Goal: Task Accomplishment & Management: Complete application form

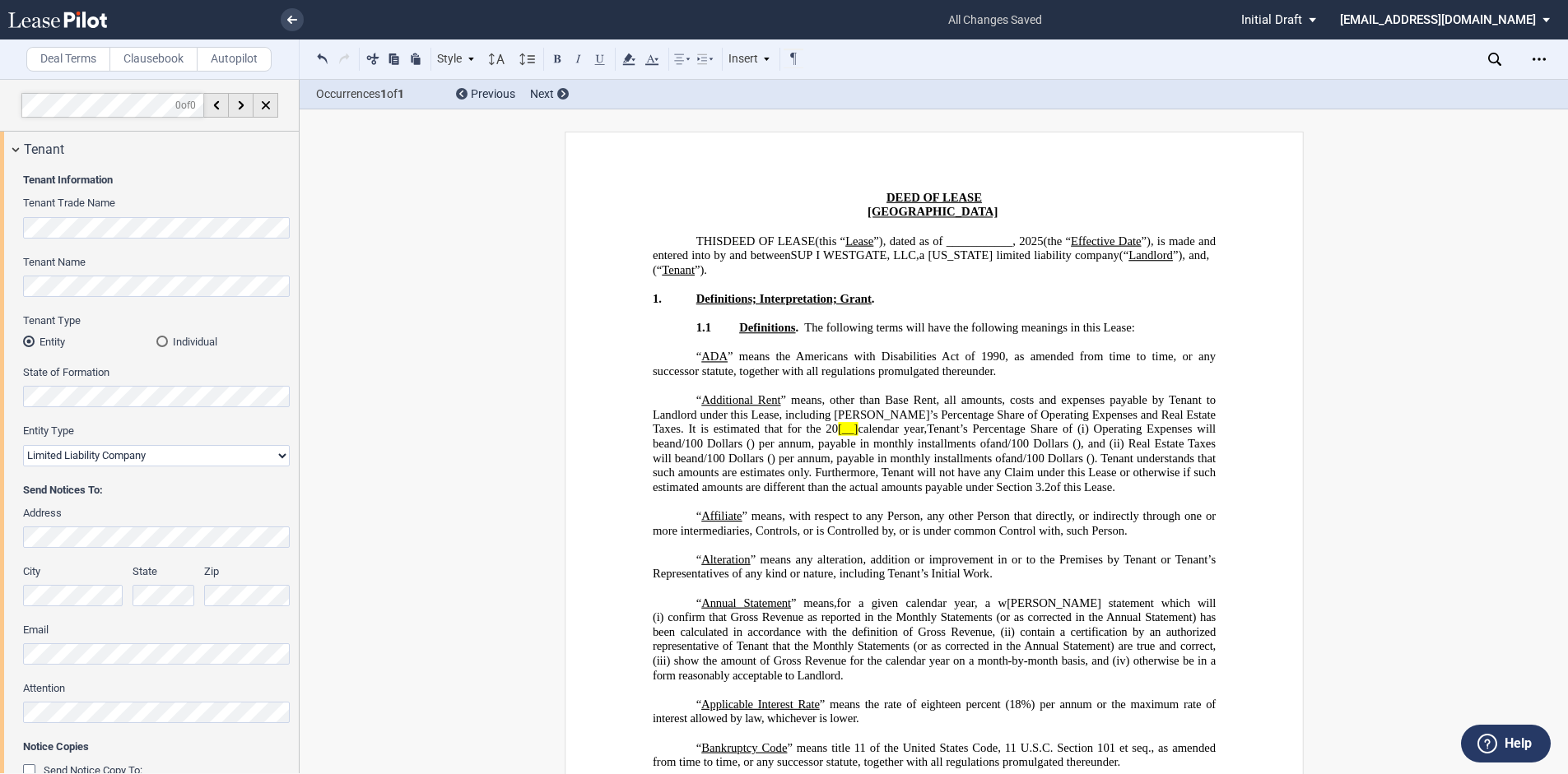
select select "limited liability company"
select select "number:6"
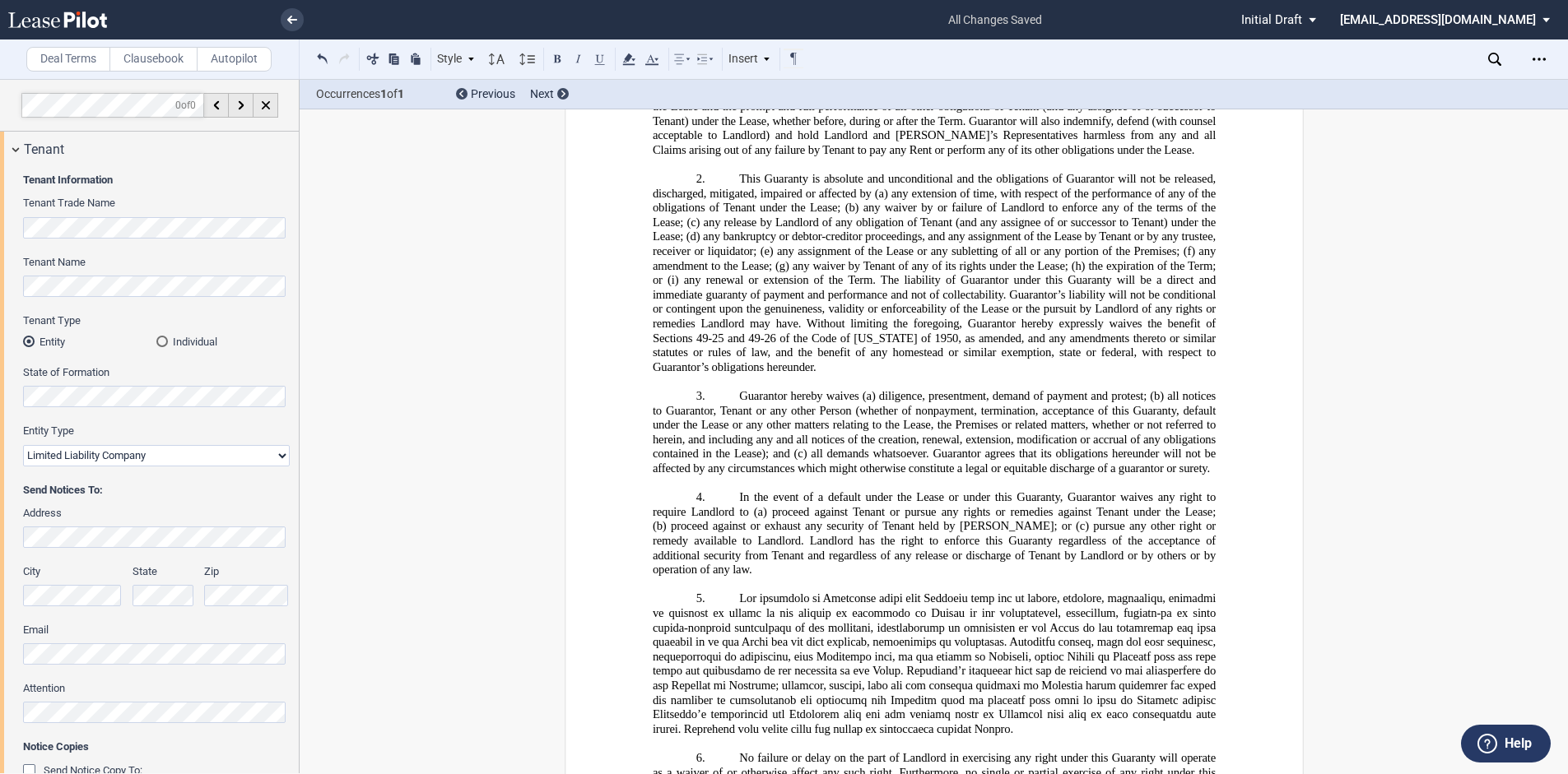
scroll to position [2798, 0]
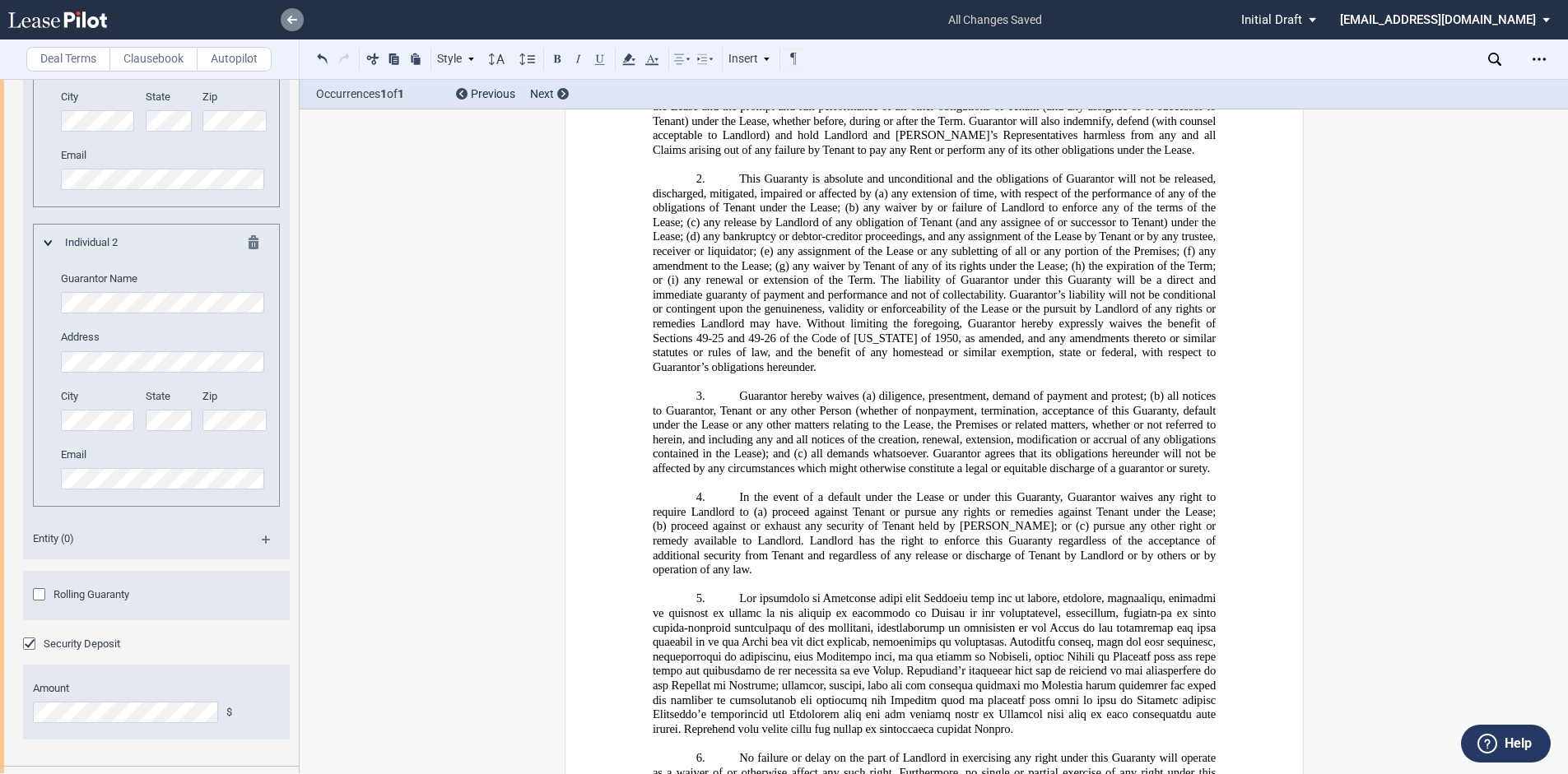
click at [289, 20] on use at bounding box center [291, 20] width 10 height 9
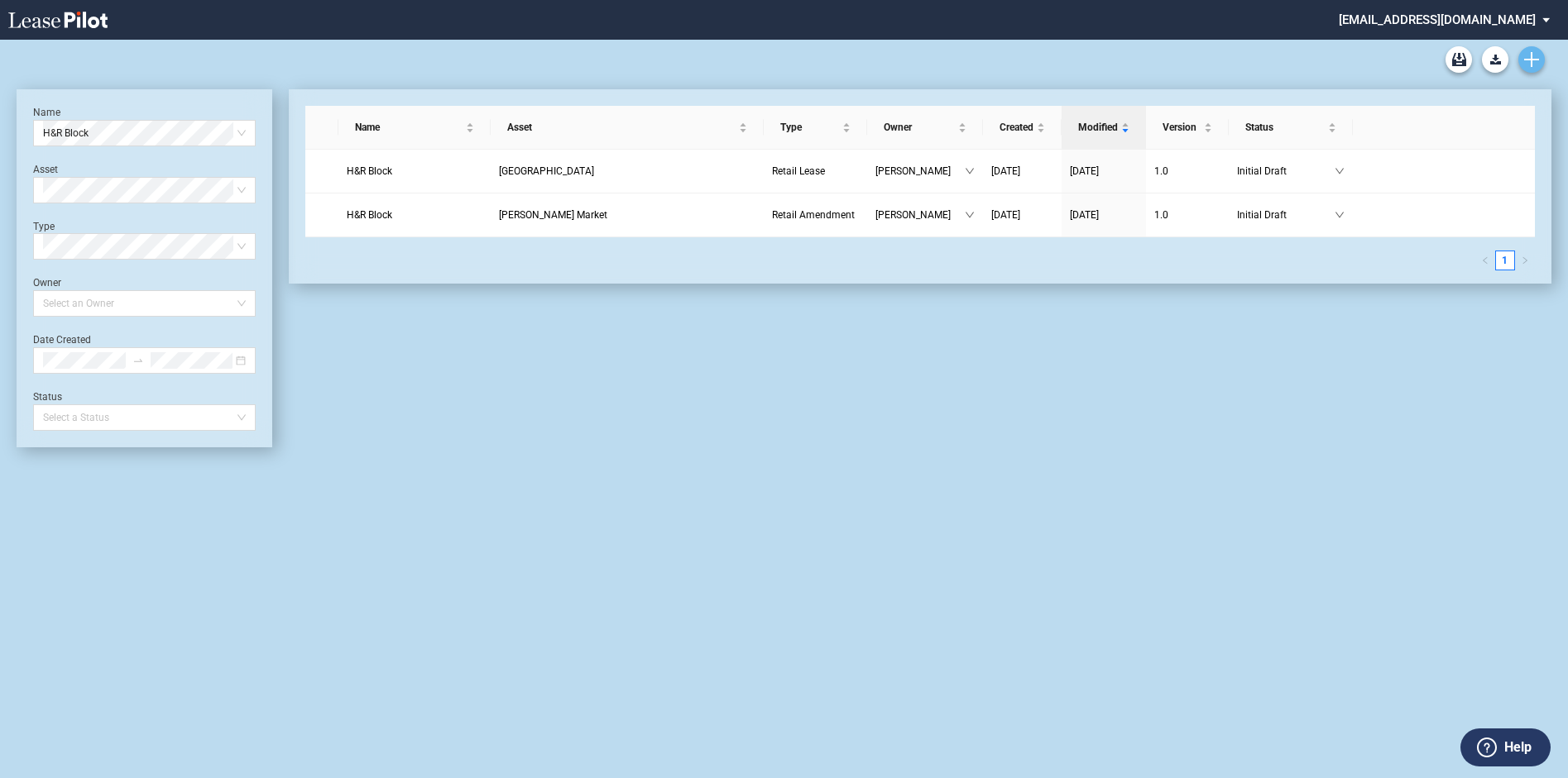
click at [1533, 56] on icon "Create new document" at bounding box center [1531, 59] width 15 height 15
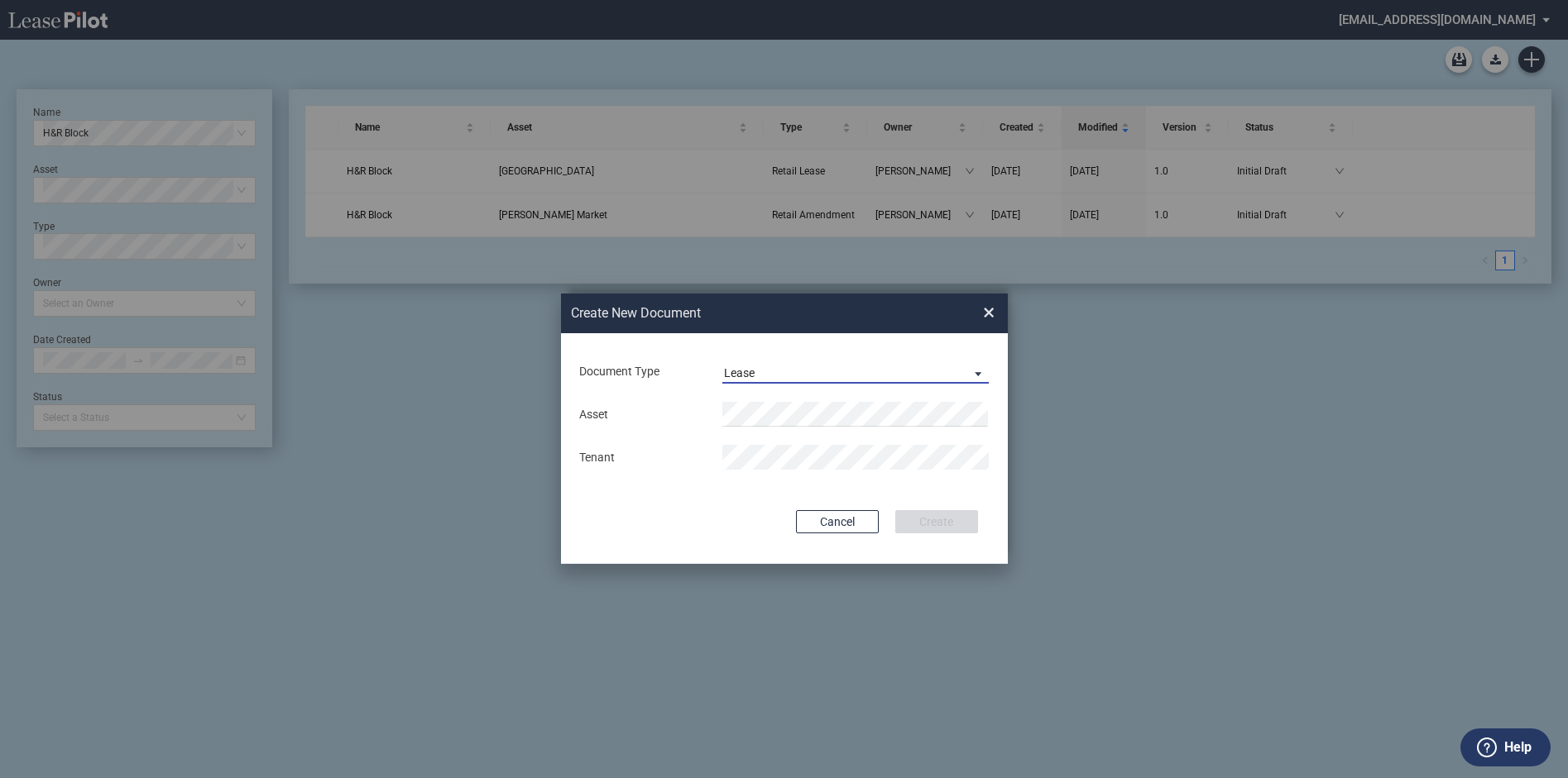
click at [977, 372] on span "Document Type: \aLease\a" at bounding box center [974, 373] width 20 height 17
click at [798, 408] on md-option "Amendment" at bounding box center [857, 413] width 294 height 40
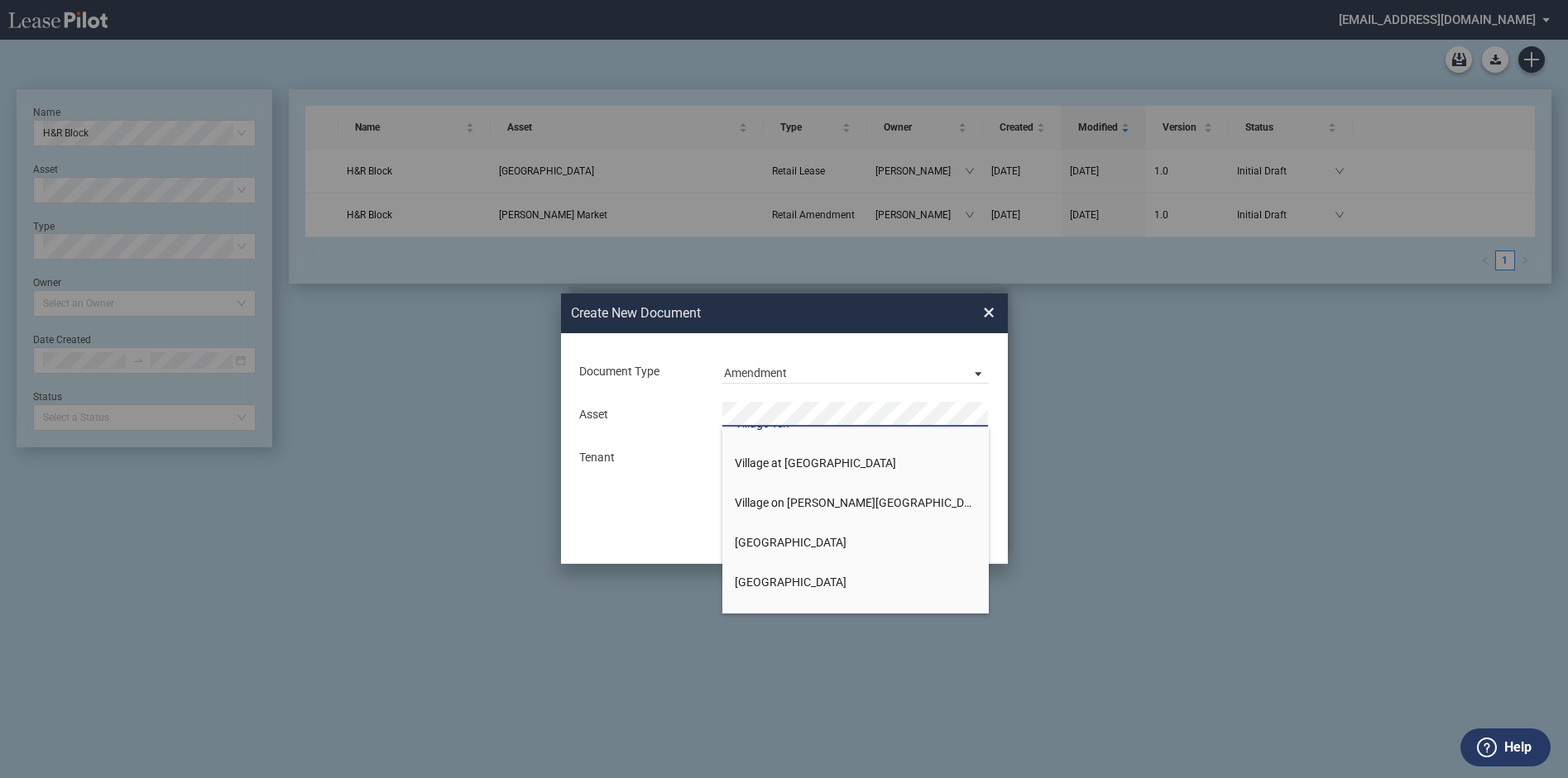
scroll to position [2730, 0]
click at [811, 453] on span "Village at [GEOGRAPHIC_DATA]" at bounding box center [816, 456] width 162 height 13
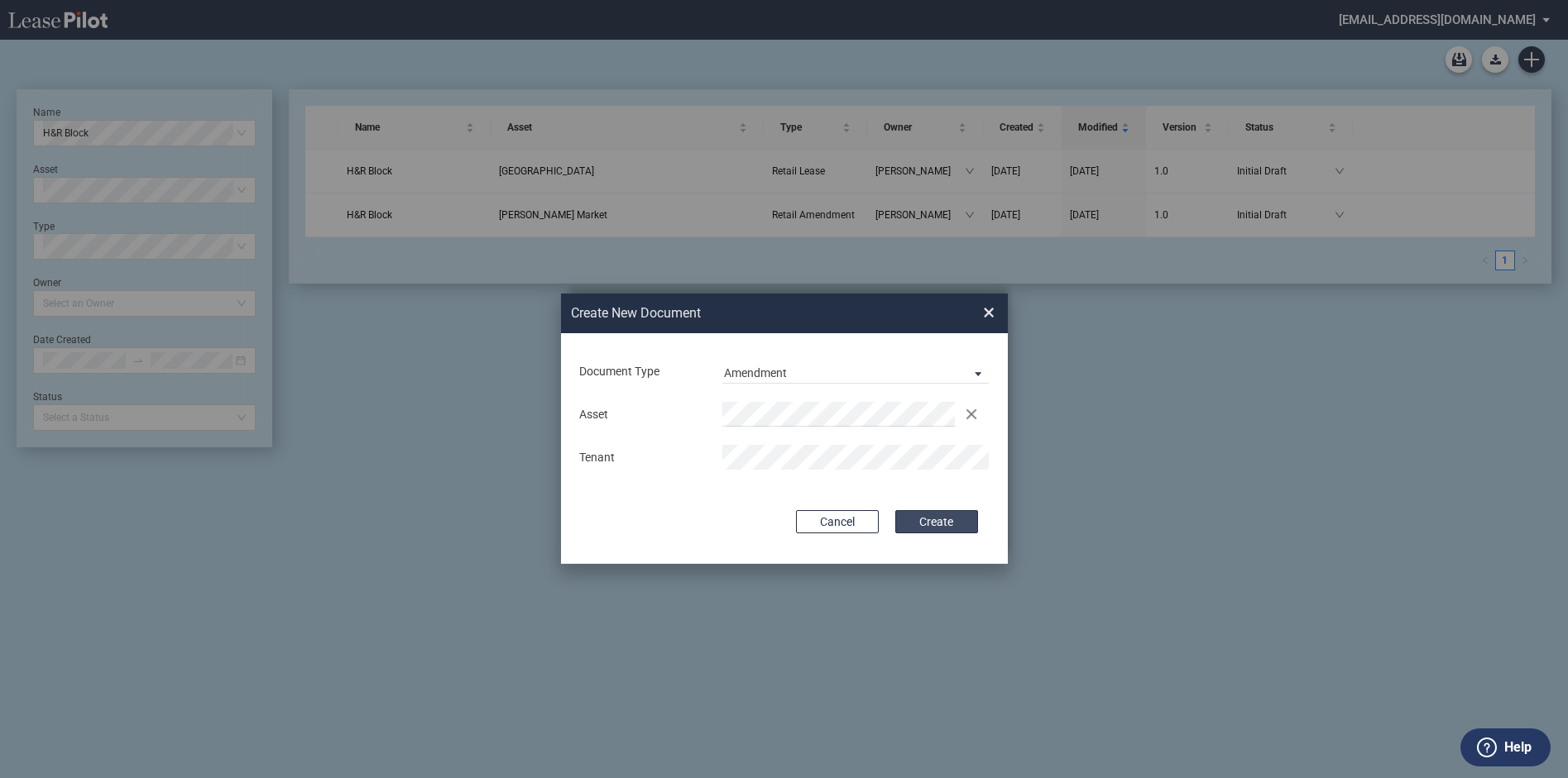
click at [923, 522] on button "Create" at bounding box center [937, 522] width 83 height 23
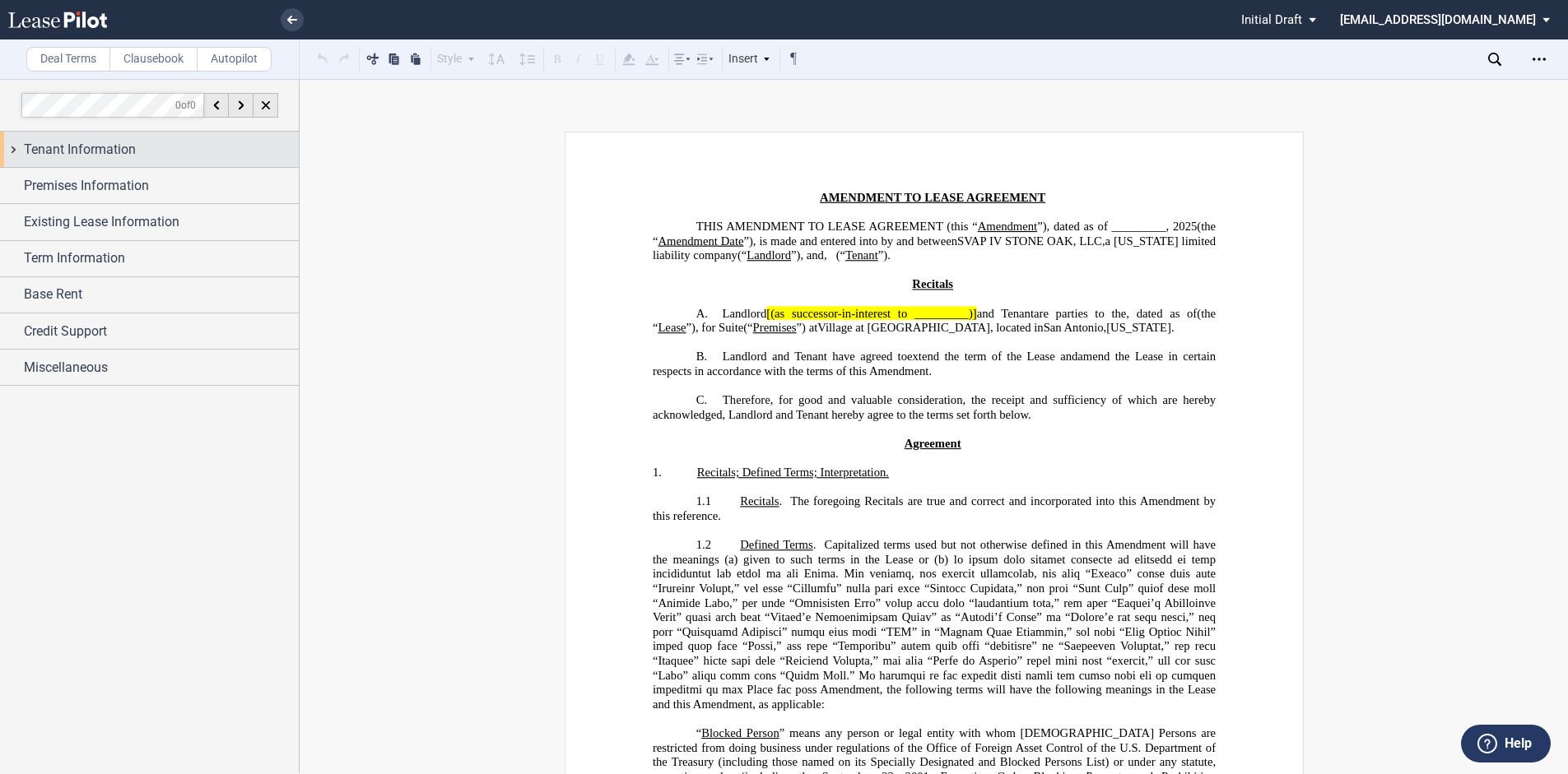
click at [106, 144] on span "Tenant Information" at bounding box center [80, 150] width 112 height 20
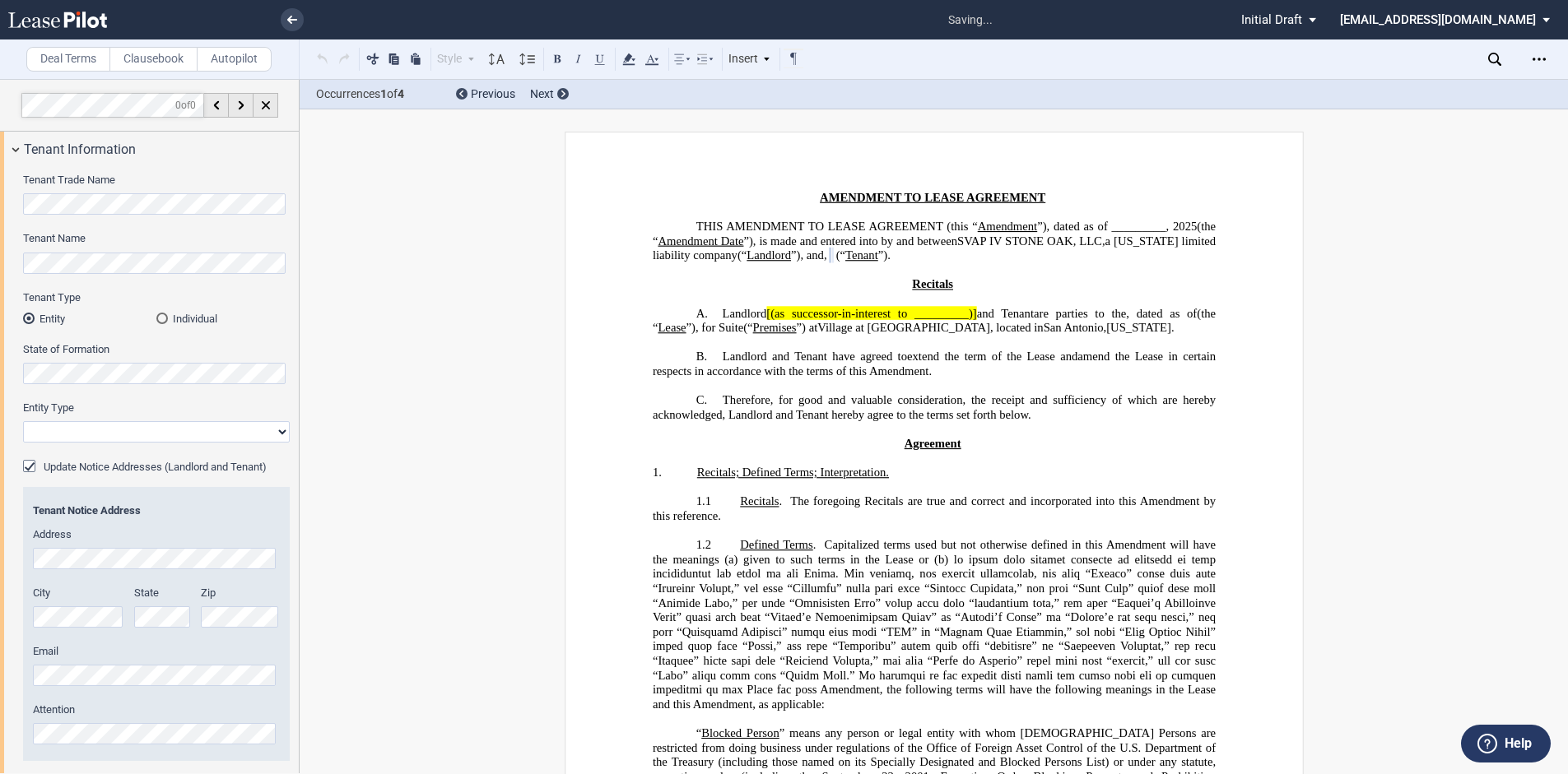
click at [276, 428] on select "Corporation Limited Liability Company General Partnership Limited Partnership O…" at bounding box center [157, 432] width 266 height 22
select select "limited liability company"
click at [23, 421] on select "Corporation Limited Liability Company General Partnership Limited Partnership O…" at bounding box center [157, 432] width 266 height 22
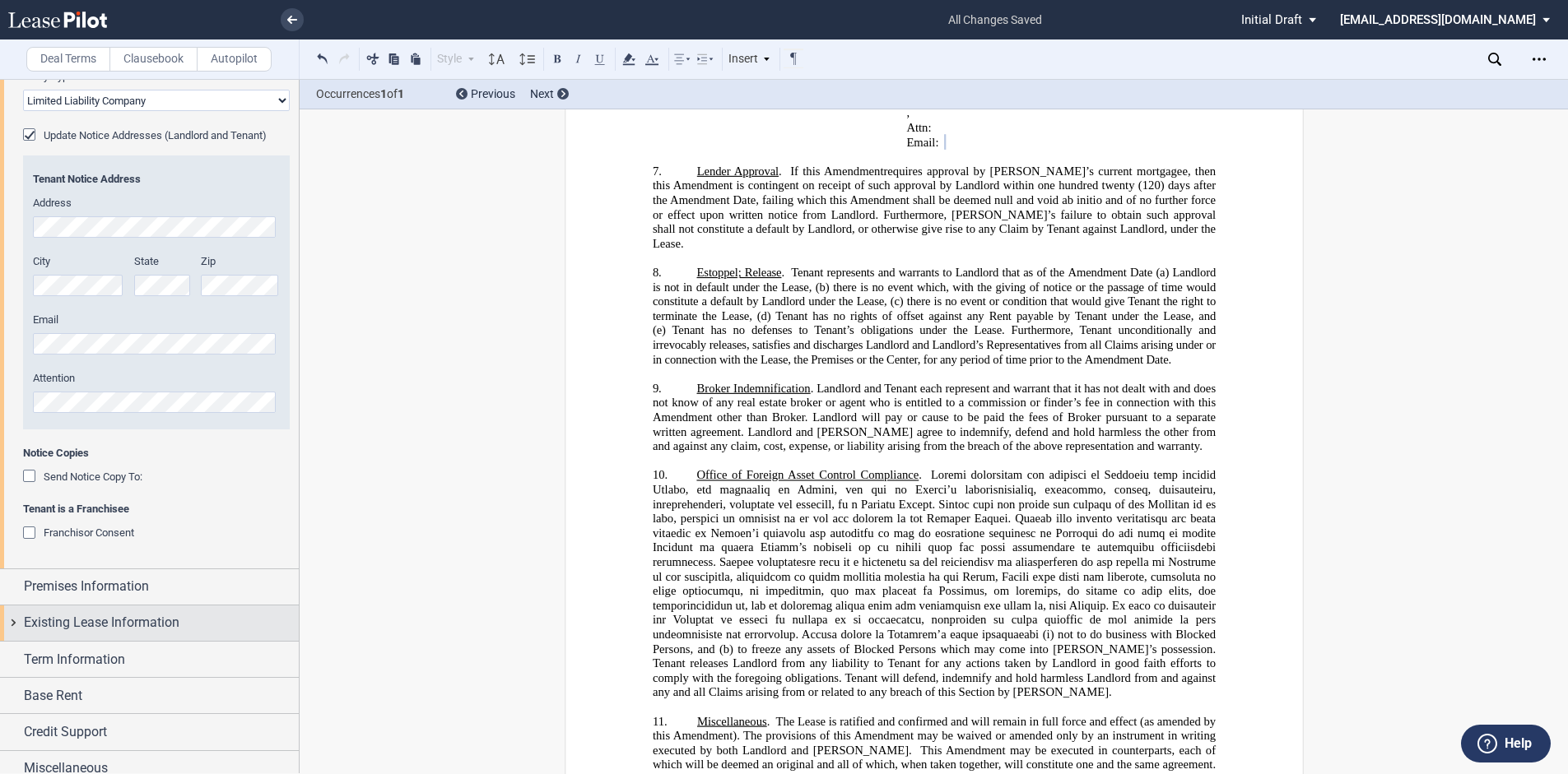
scroll to position [346, 0]
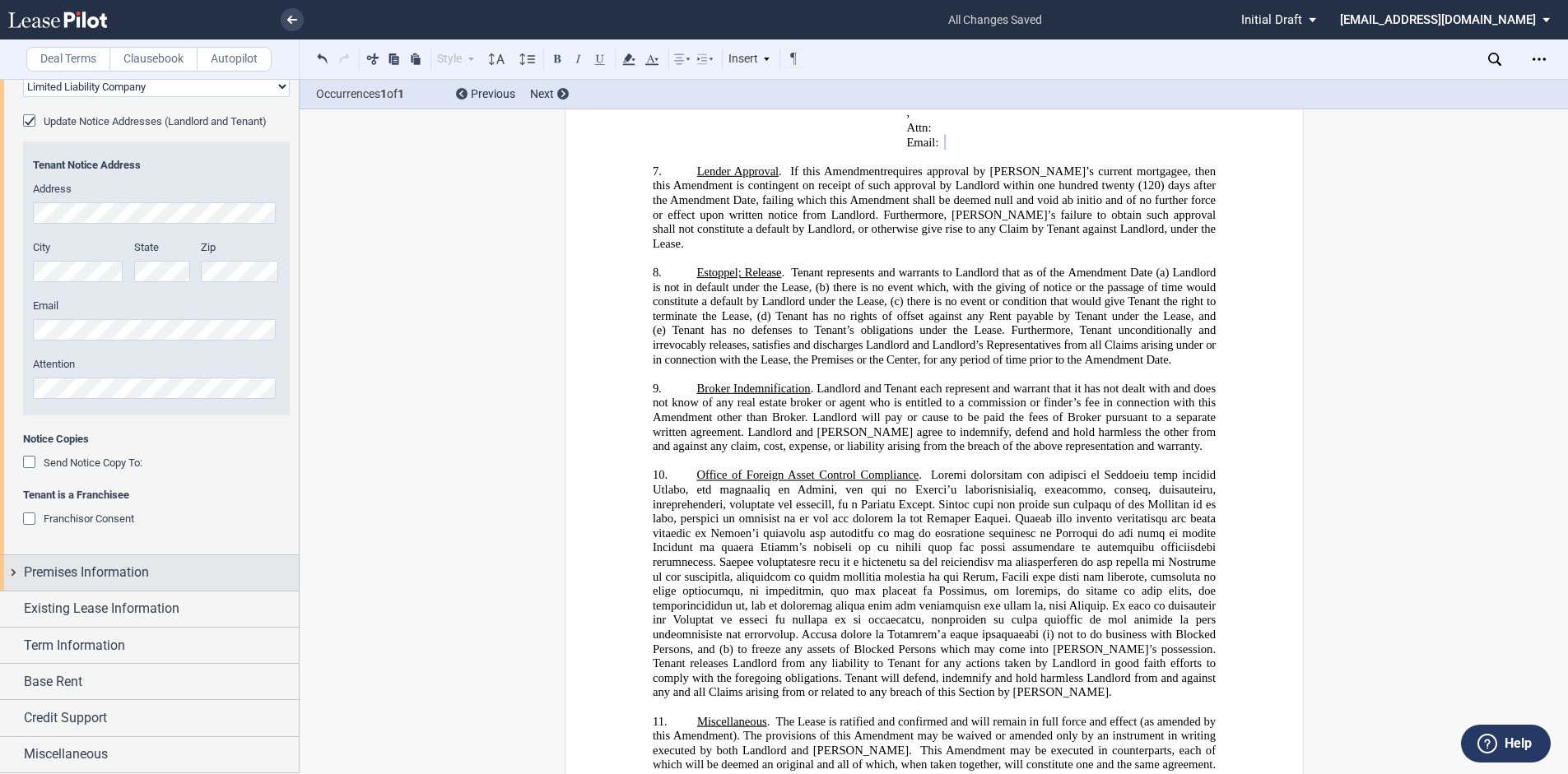
click at [20, 569] on div "Premises Information" at bounding box center [149, 573] width 298 height 35
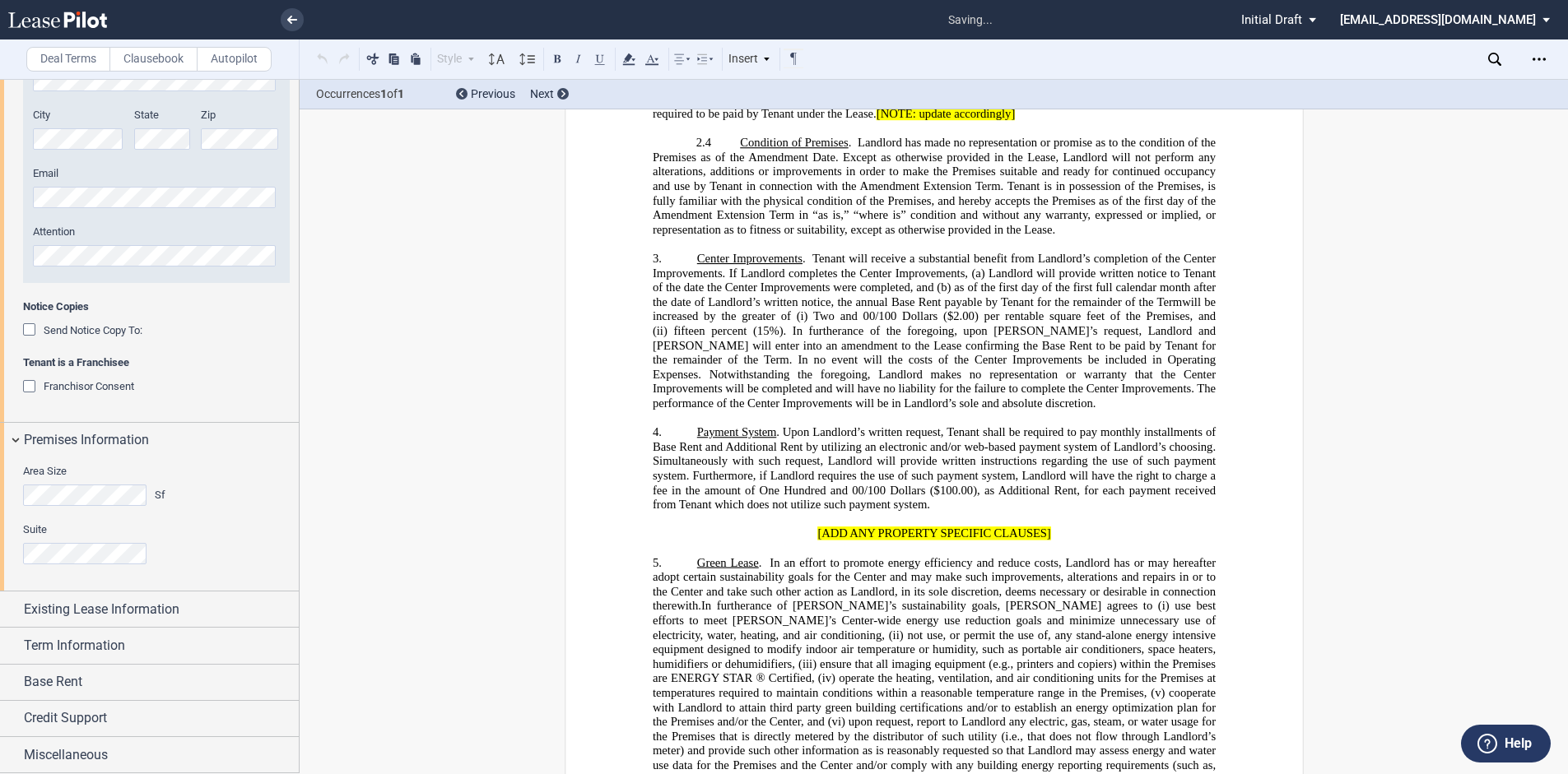
scroll to position [962, 0]
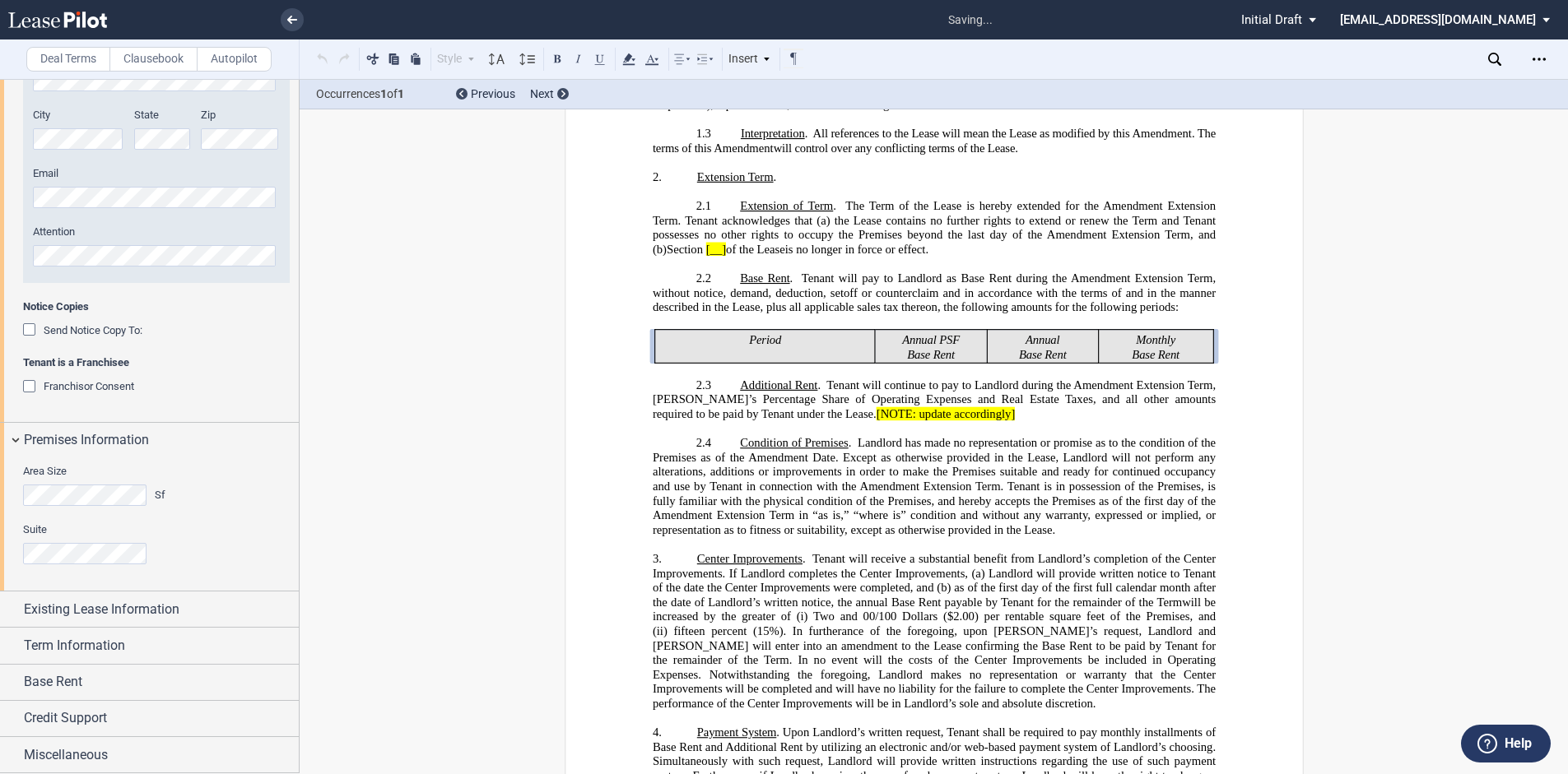
click at [16, 494] on div "Area Size Sf" at bounding box center [96, 494] width 167 height 59
click at [63, 540] on div "Suite" at bounding box center [157, 543] width 266 height 42
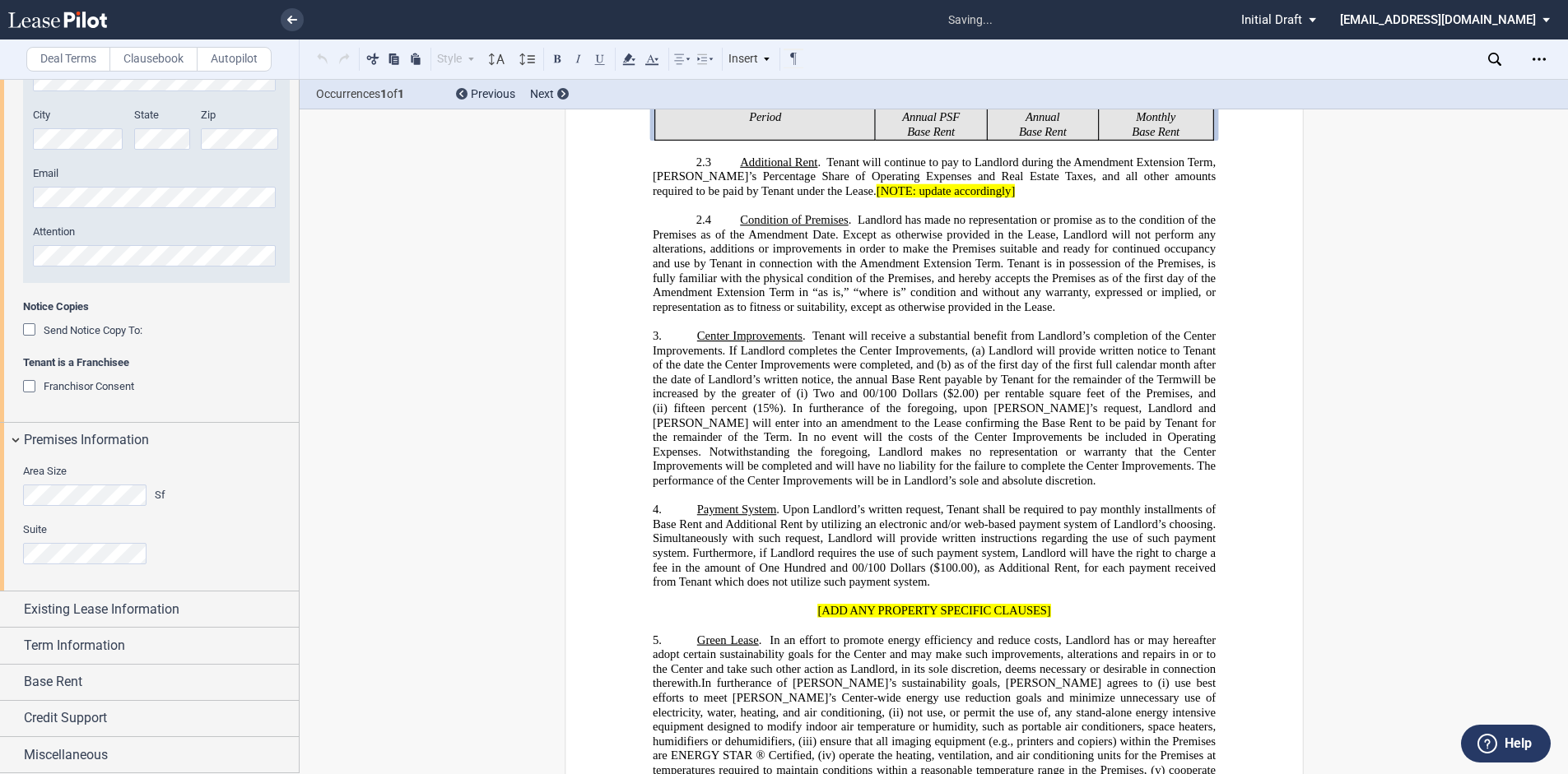
scroll to position [1209, 0]
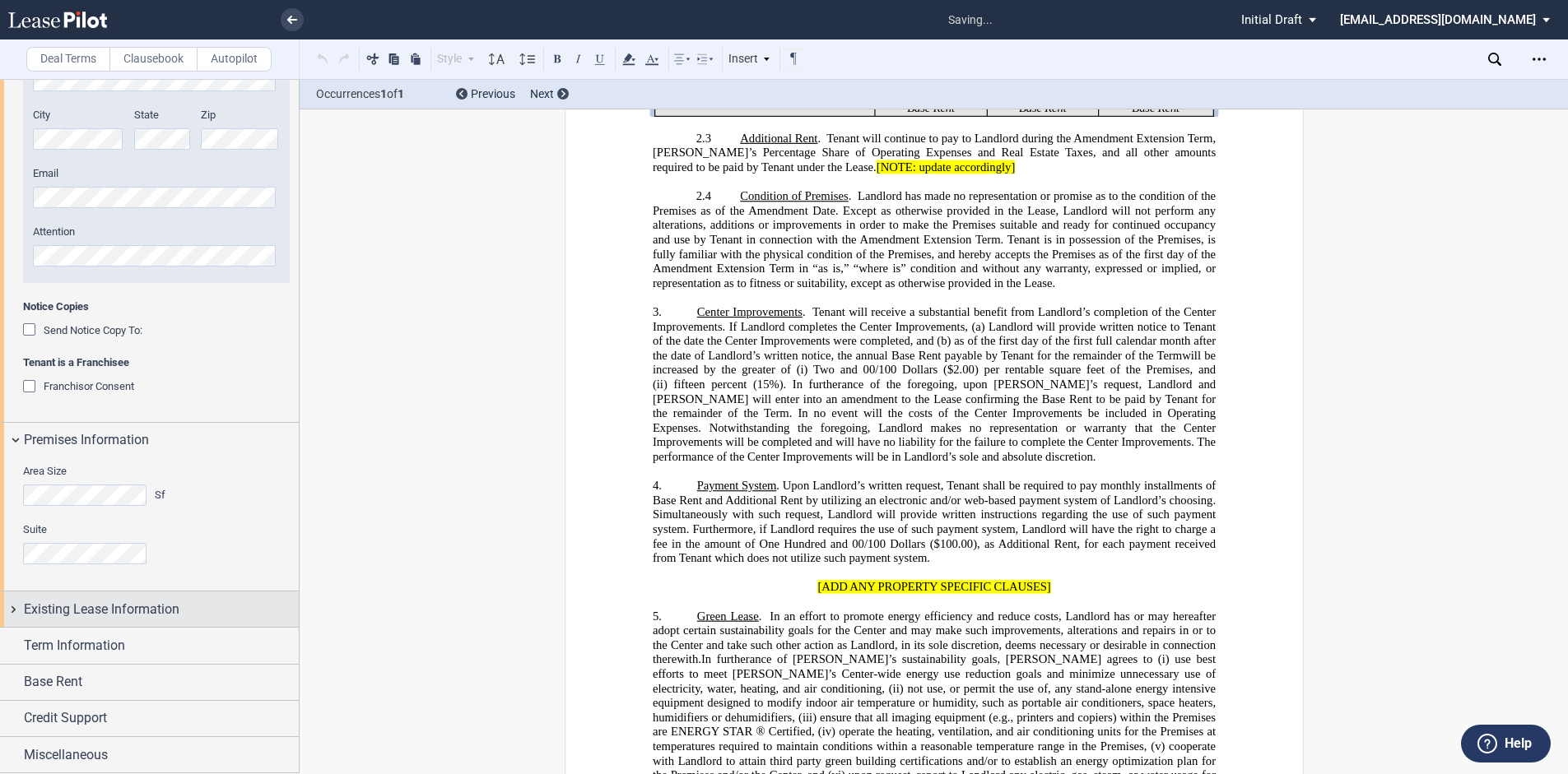
click at [9, 603] on div "Existing Lease Information" at bounding box center [149, 609] width 298 height 35
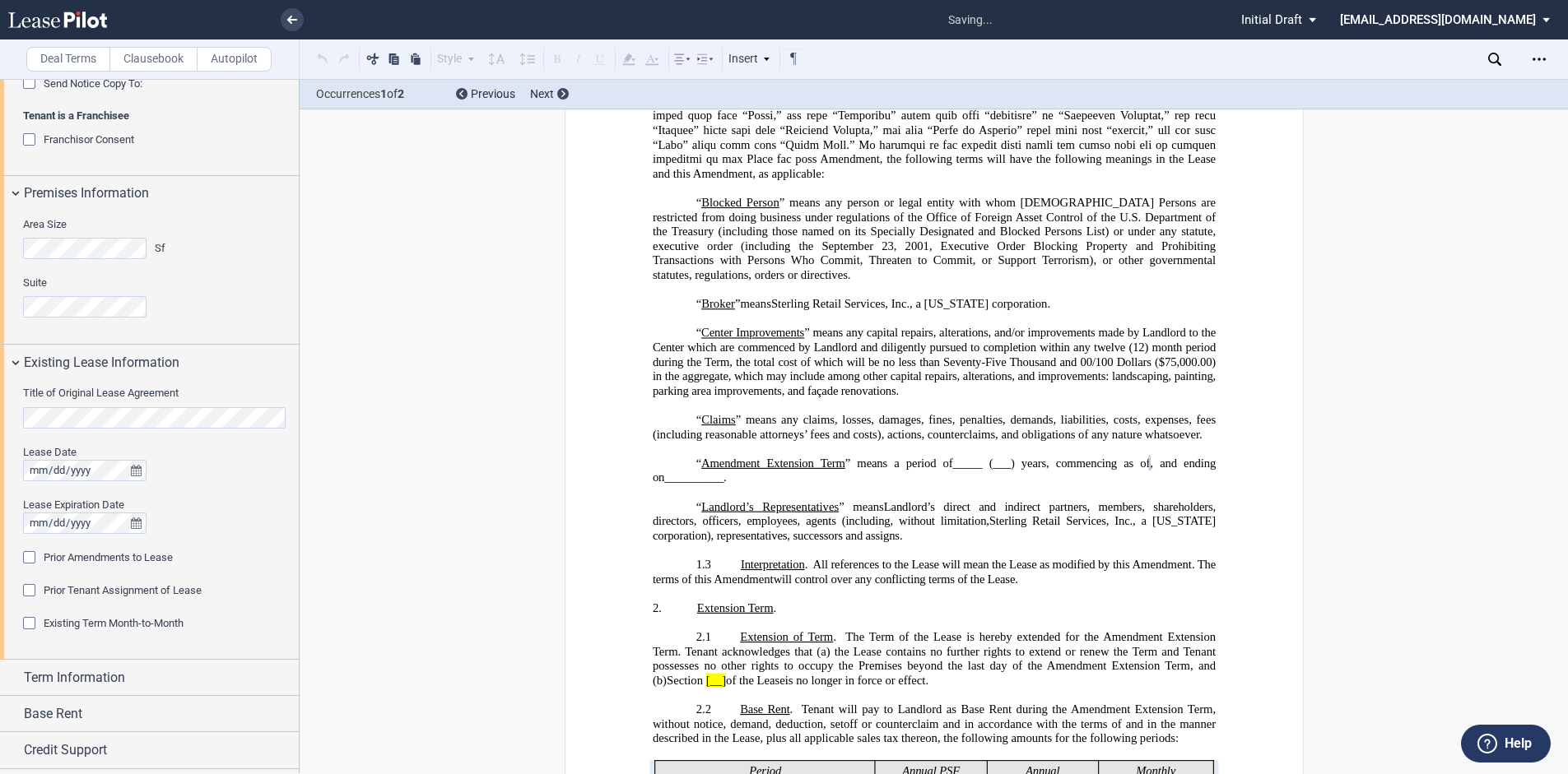
scroll to position [649, 0]
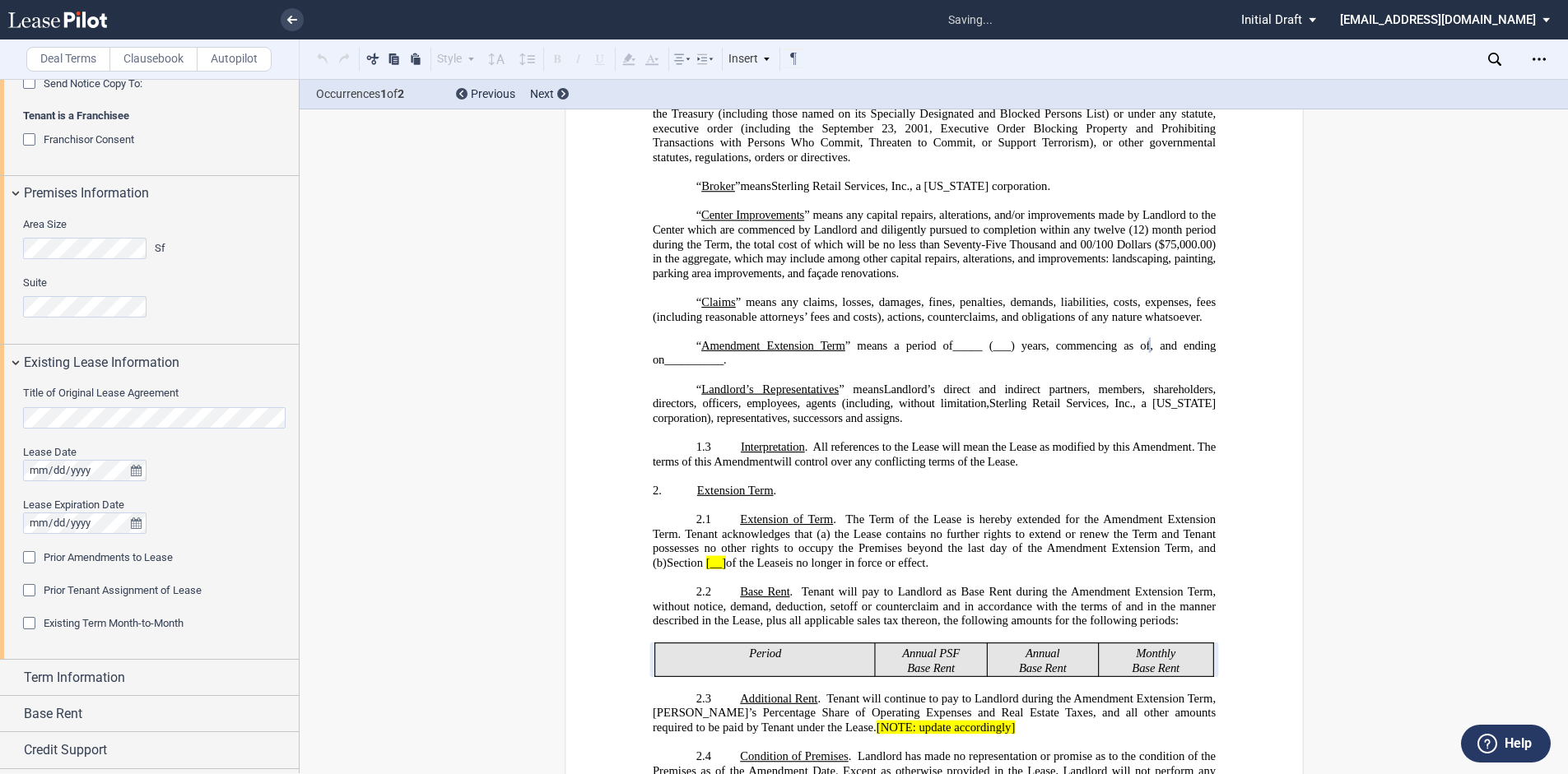
click at [32, 556] on div "Prior Amendments to Lease" at bounding box center [31, 560] width 16 height 16
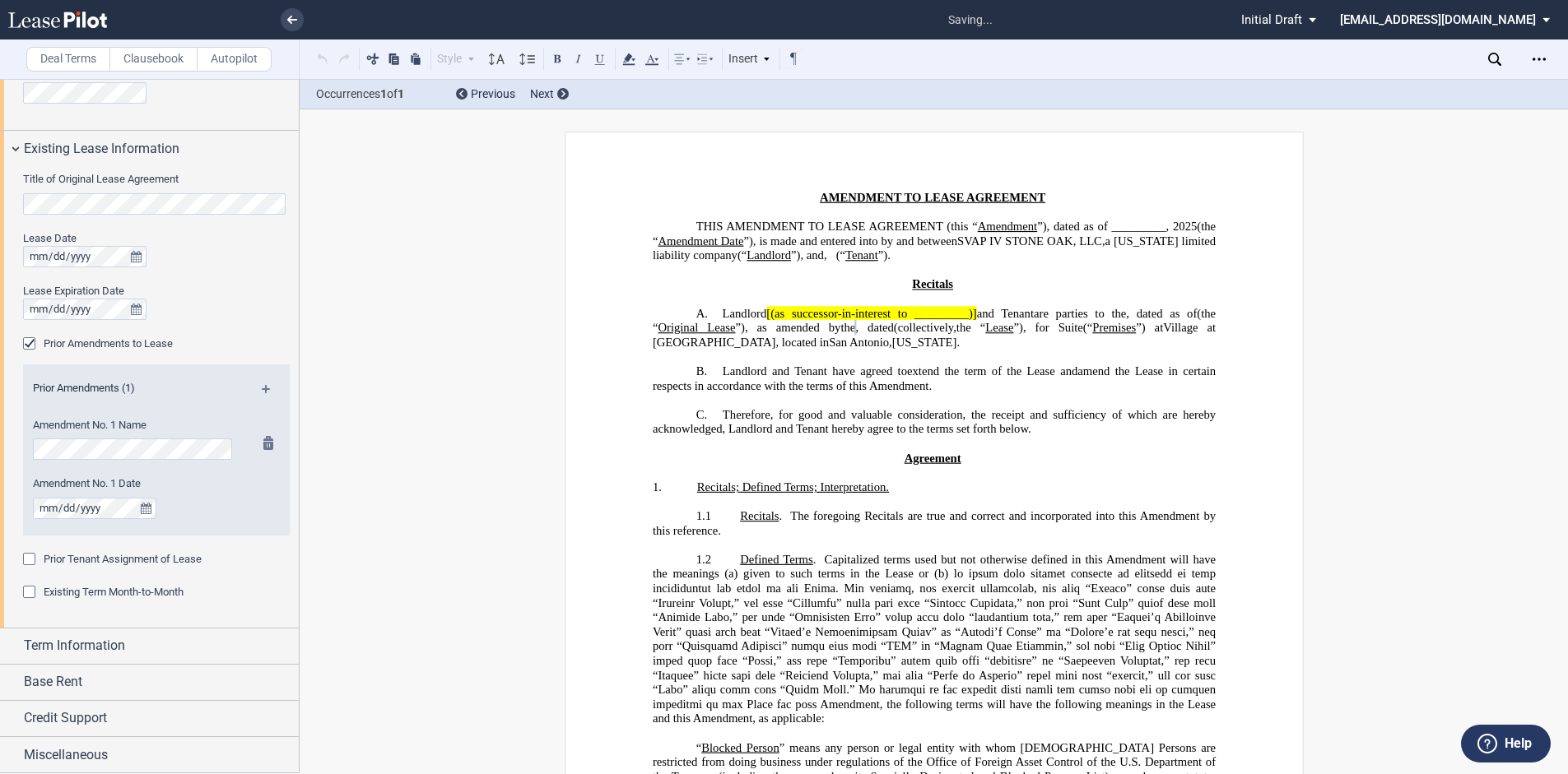
scroll to position [0, 0]
click at [264, 386] on md-icon at bounding box center [273, 394] width 22 height 20
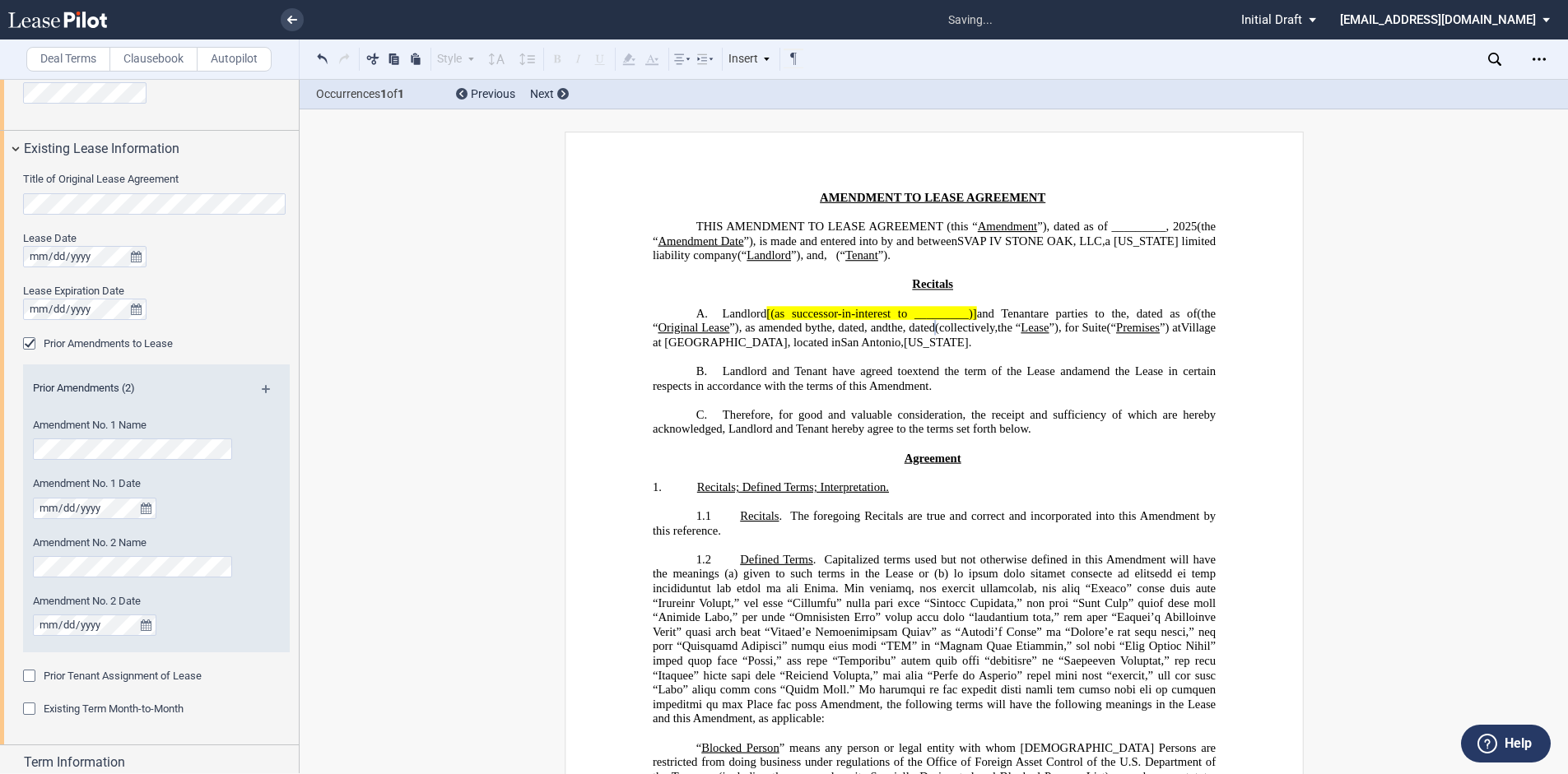
click at [262, 386] on md-icon at bounding box center [273, 394] width 22 height 20
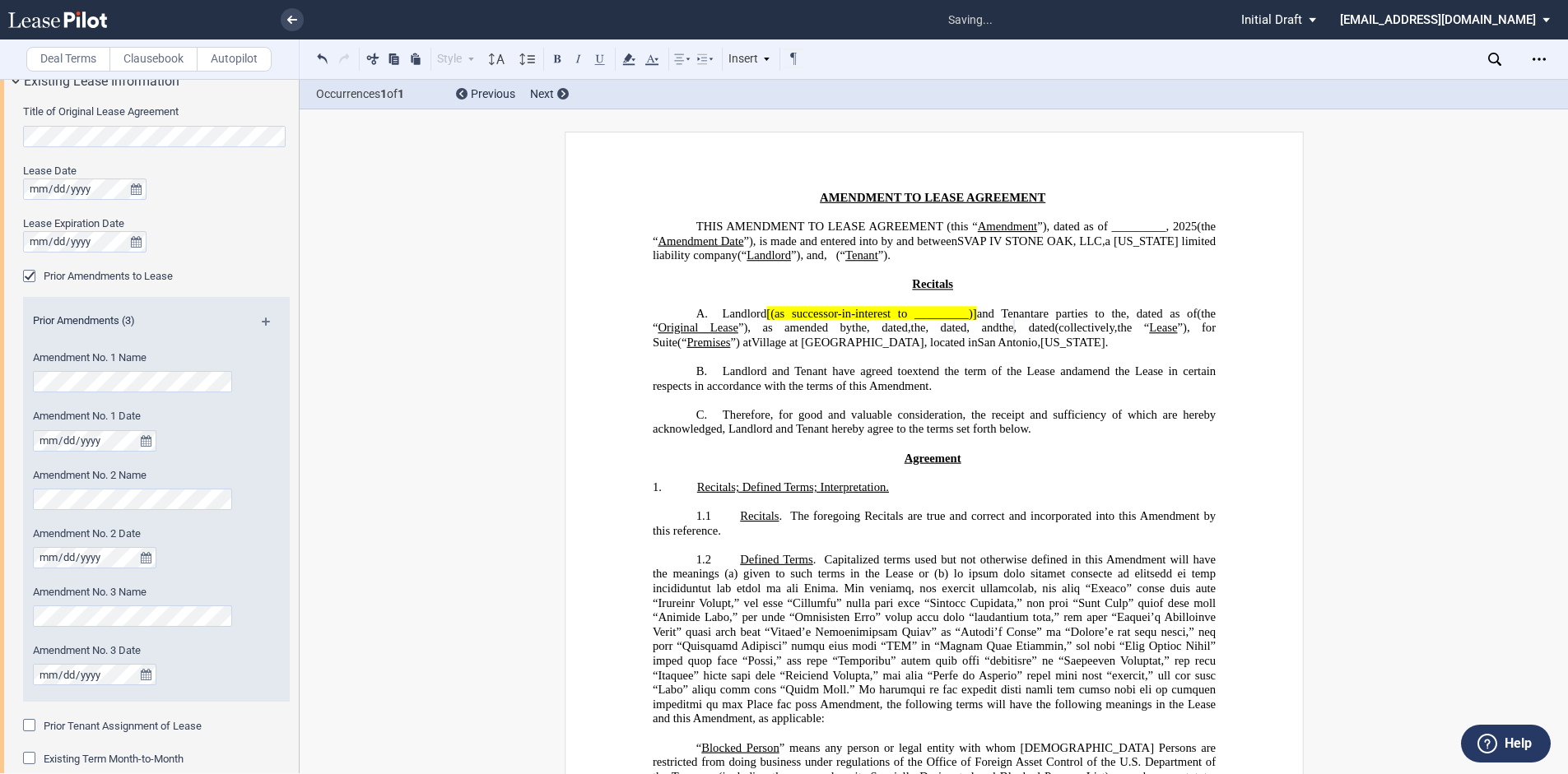
scroll to position [1174, 0]
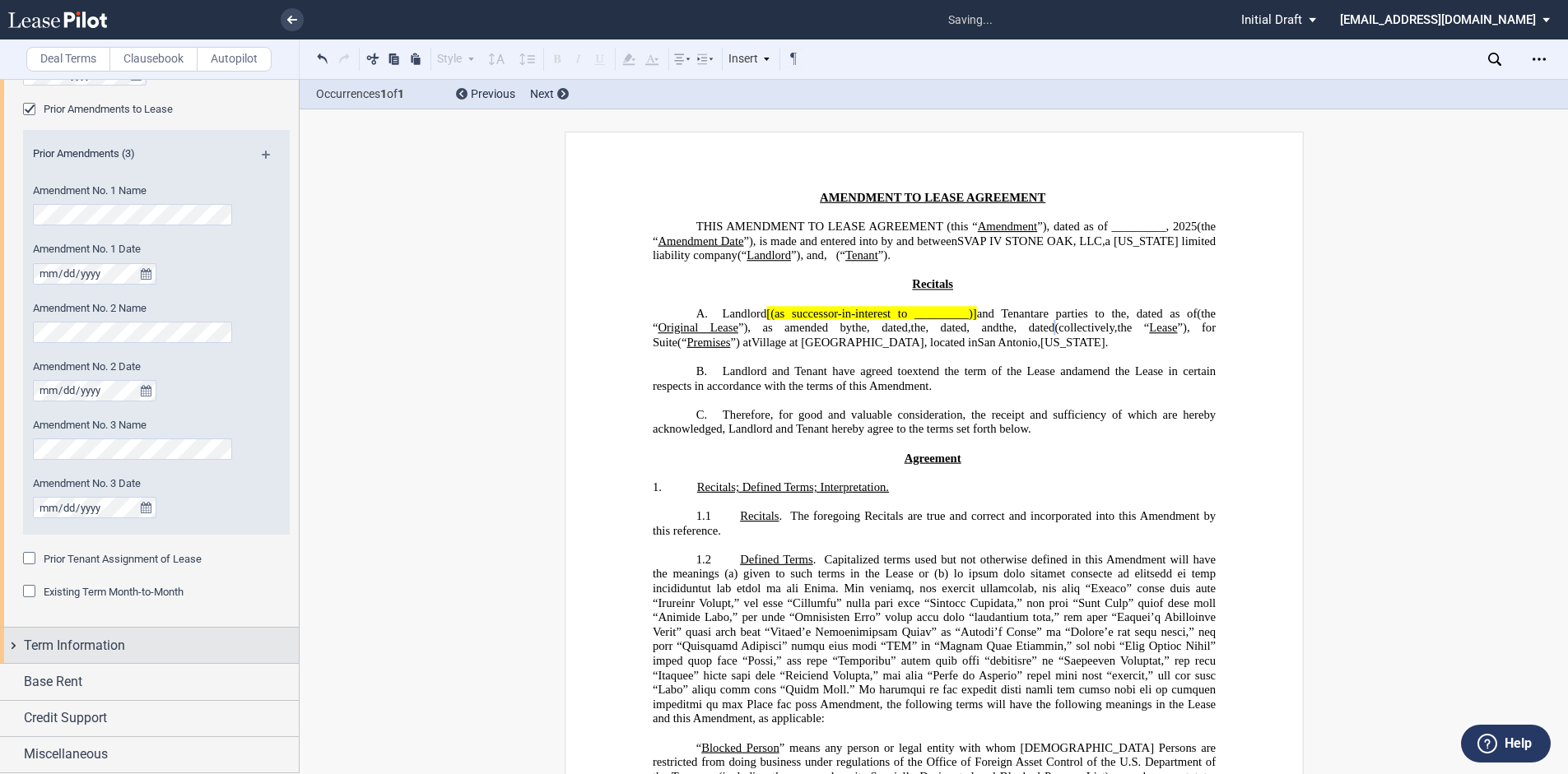
click at [26, 643] on span "Term Information" at bounding box center [74, 646] width 101 height 20
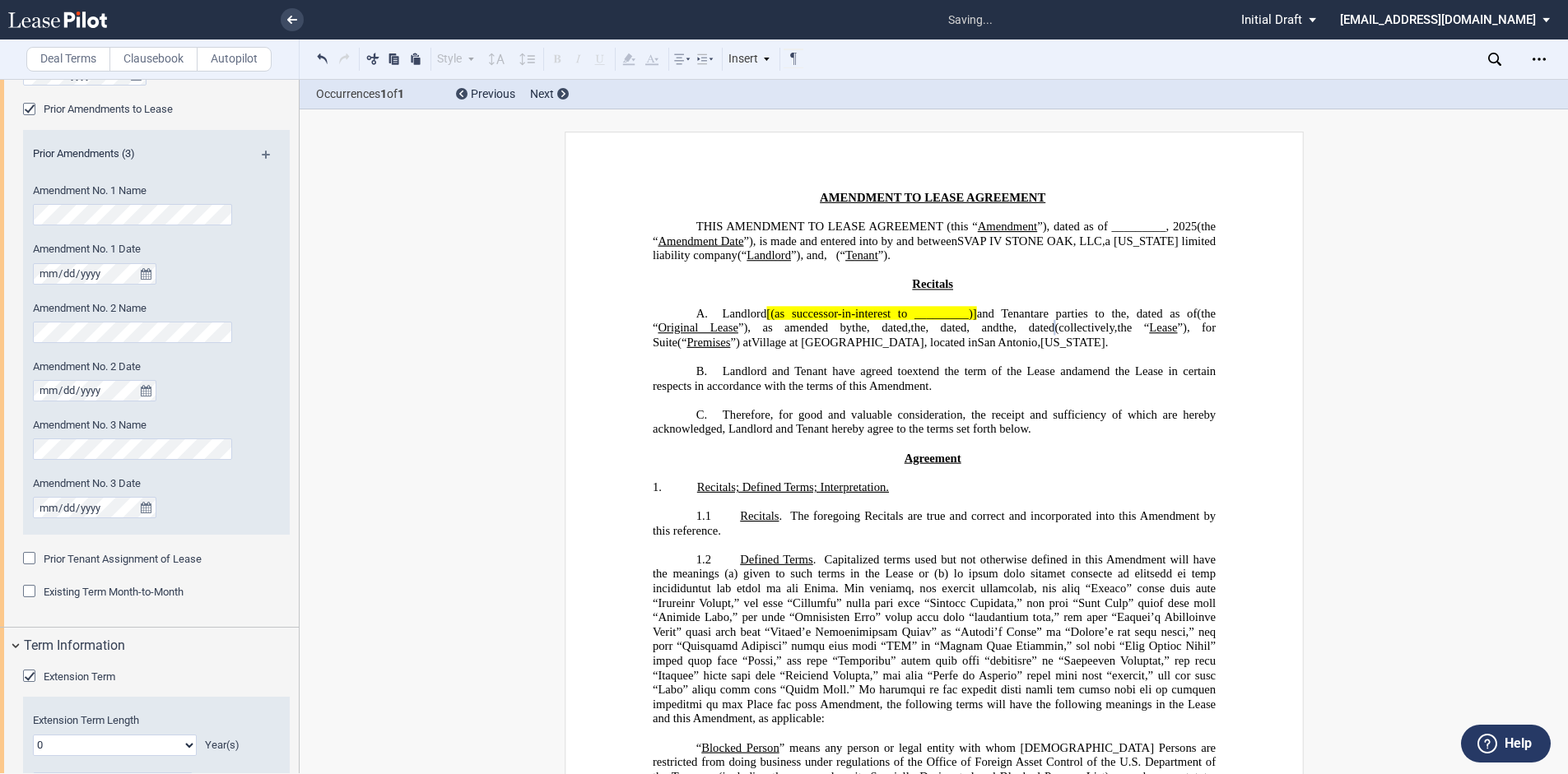
scroll to position [1379, 0]
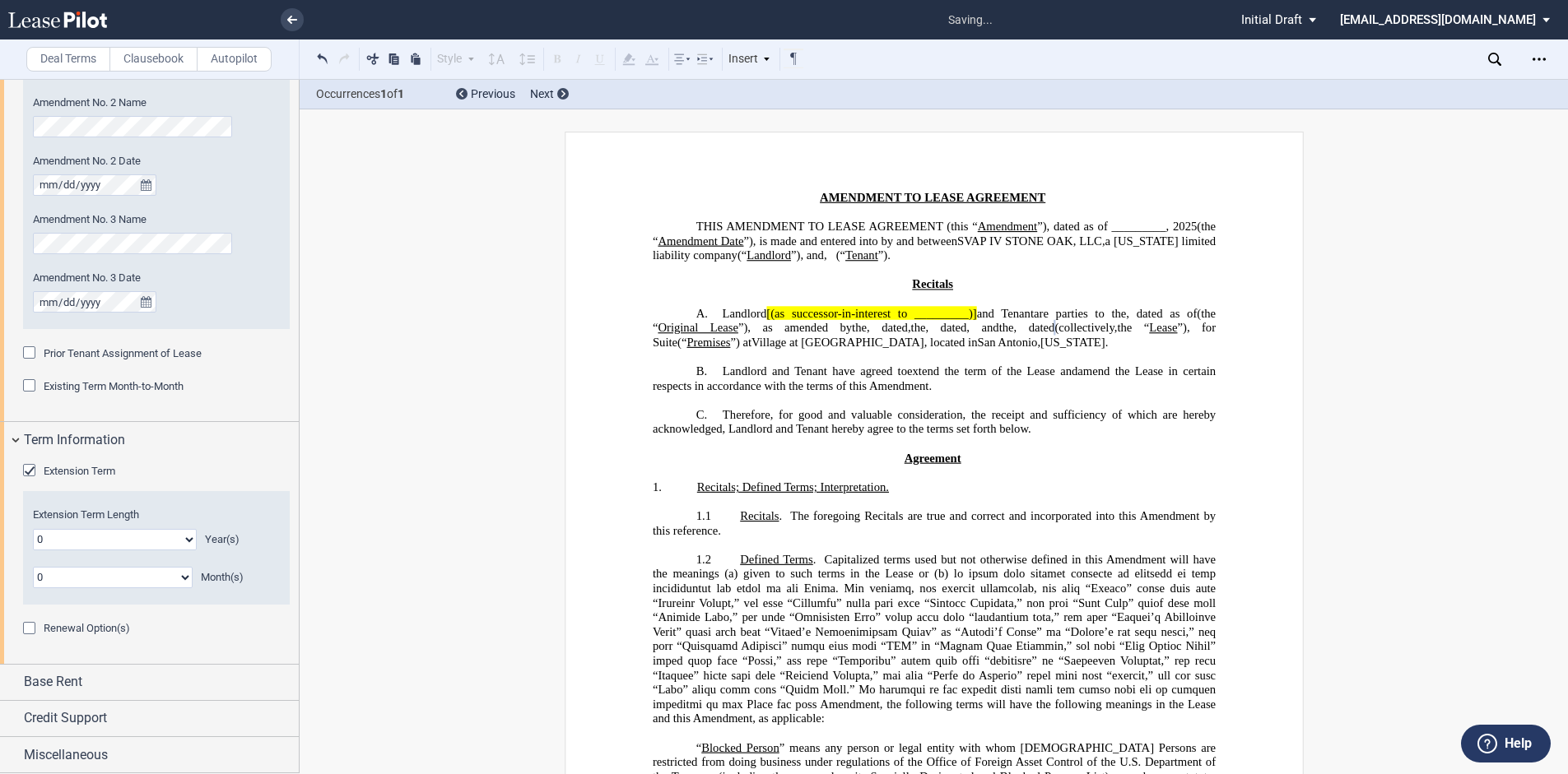
click at [189, 538] on select "0 1 2 3 4 5 6 7 8 9 10 11 12 13 14 15 16 17 18 19 20" at bounding box center [114, 540] width 163 height 22
select select "number:2"
click at [33, 529] on select "0 1 2 3 4 5 6 7 8 9 10 11 12 13 14 15 16 17 18 19 20" at bounding box center [114, 540] width 163 height 22
click at [51, 671] on div "Base Rent" at bounding box center [149, 682] width 298 height 35
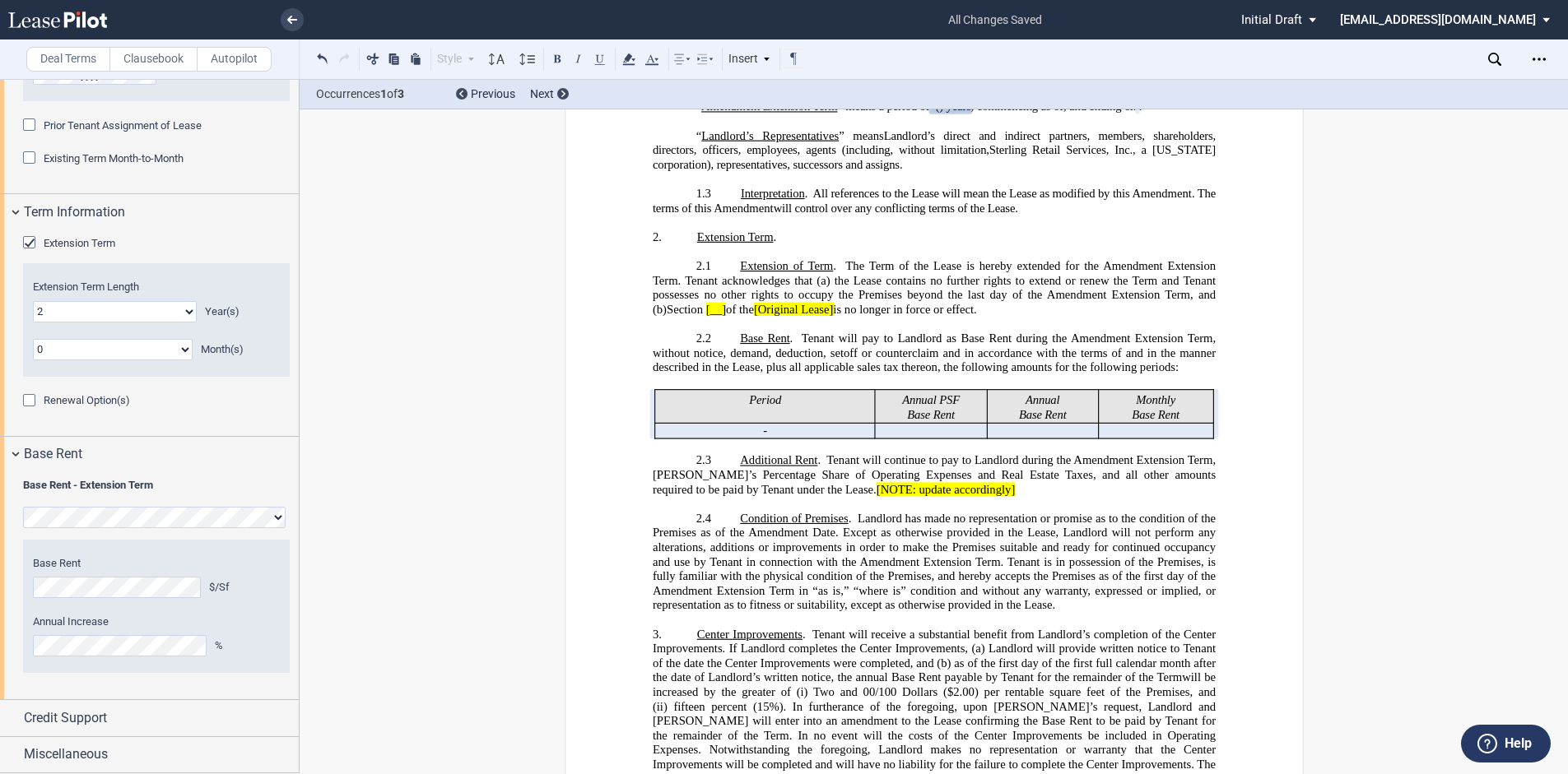
scroll to position [924, 0]
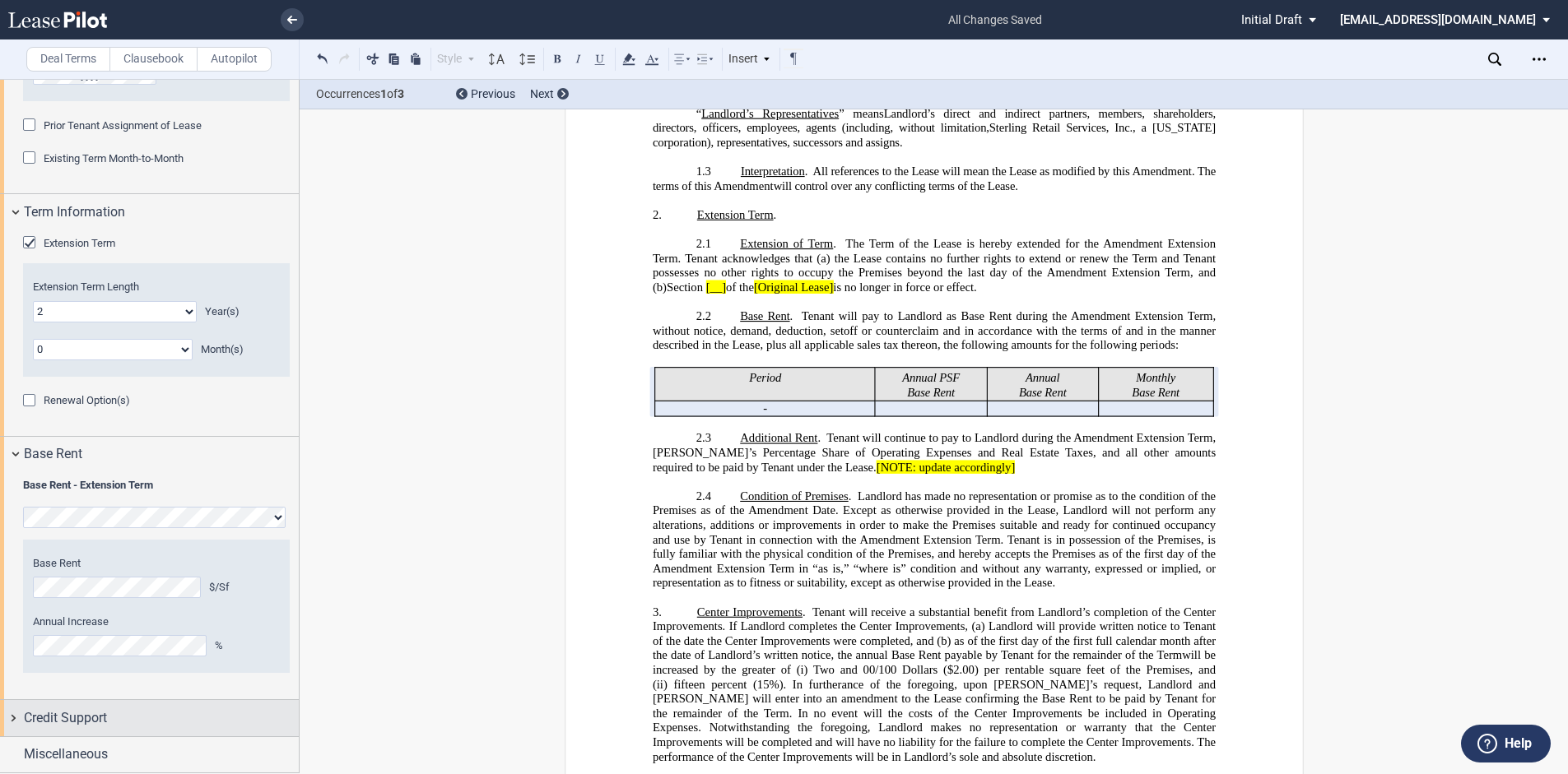
click at [35, 716] on span "Credit Support" at bounding box center [66, 718] width 83 height 20
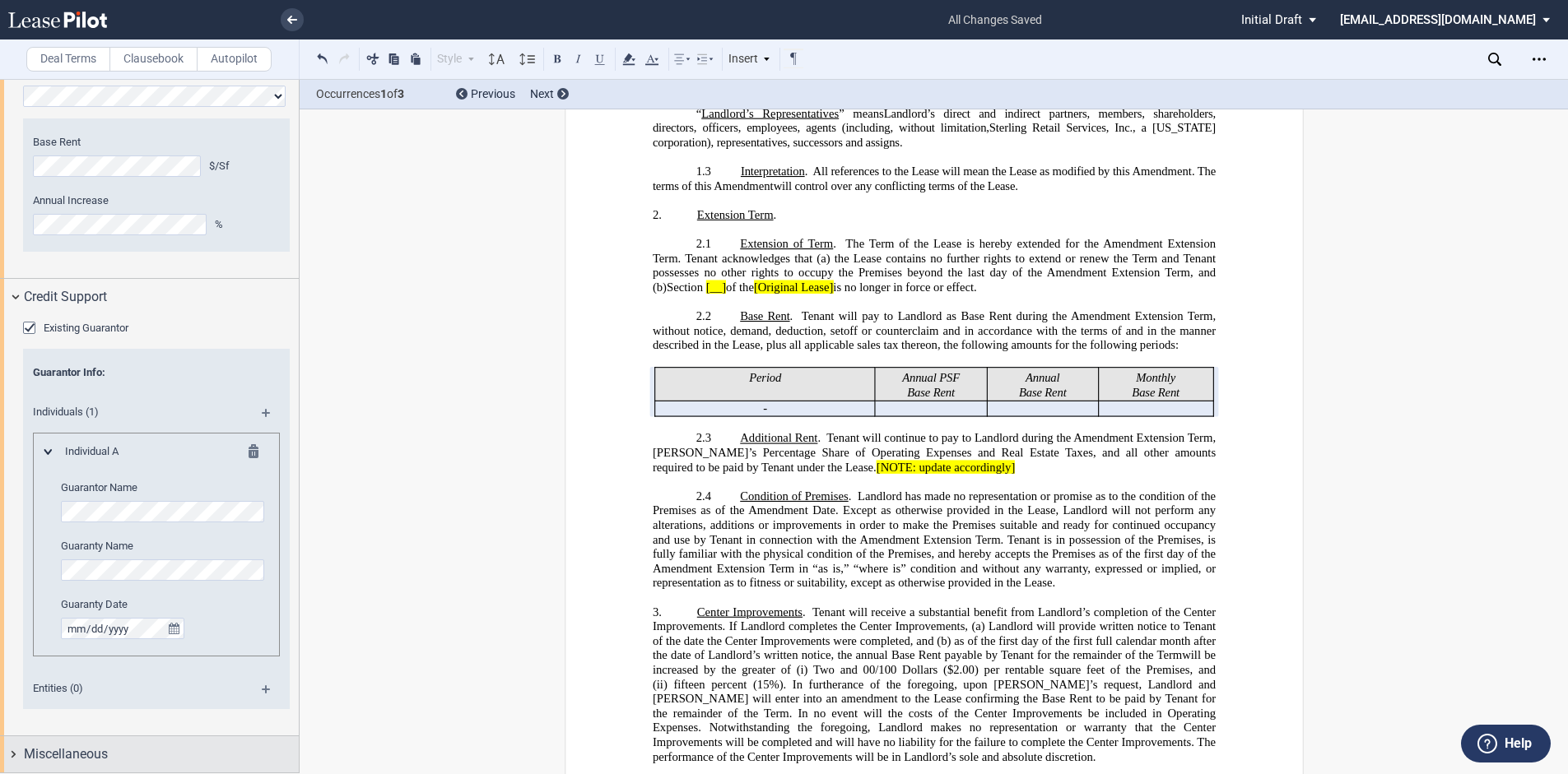
click at [18, 750] on div "Miscellaneous" at bounding box center [149, 754] width 298 height 35
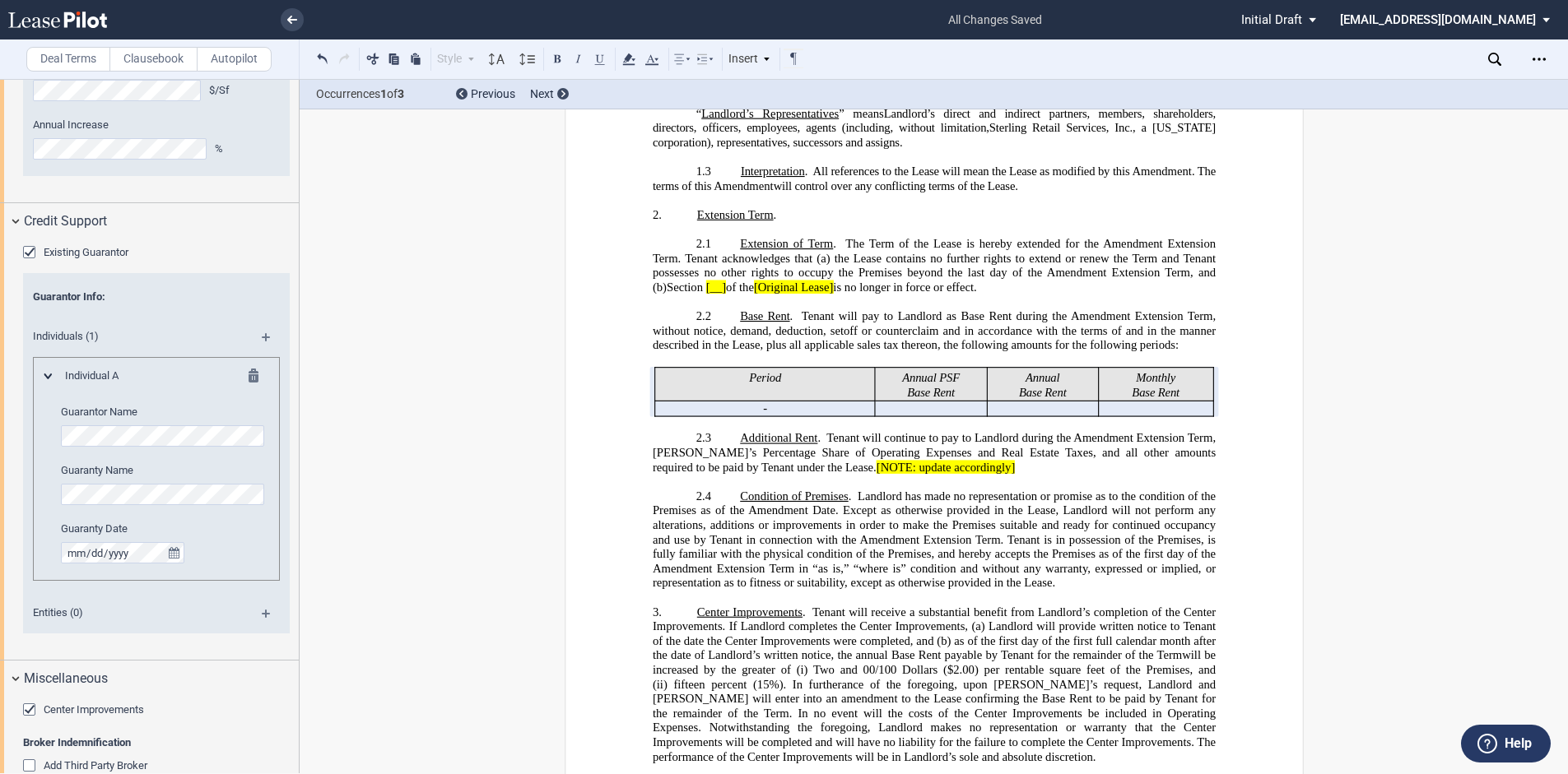
scroll to position [2493, 0]
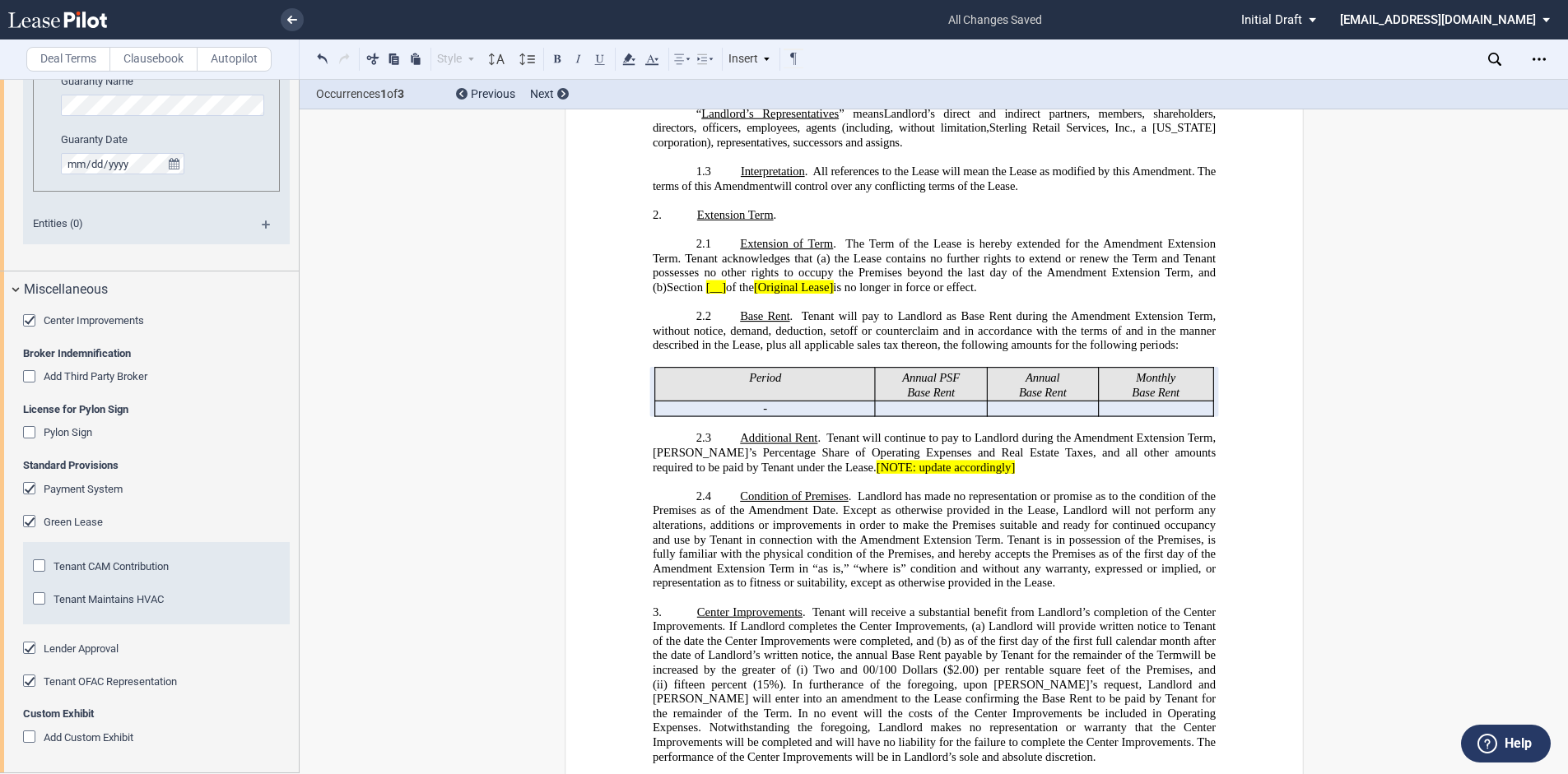
click at [28, 318] on div "Center Improvements" at bounding box center [31, 322] width 16 height 16
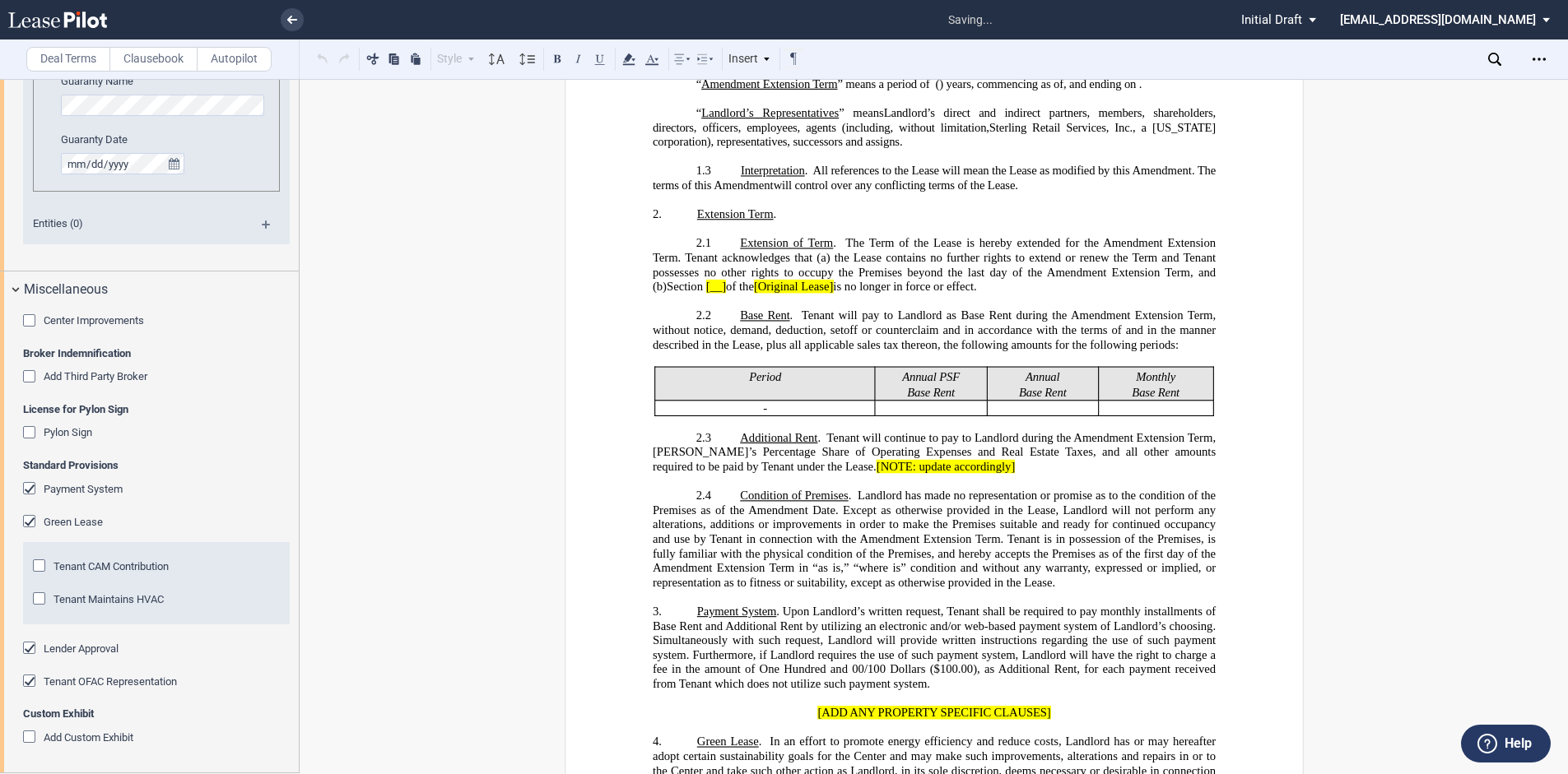
click at [29, 516] on div "Green Lease" at bounding box center [31, 523] width 16 height 16
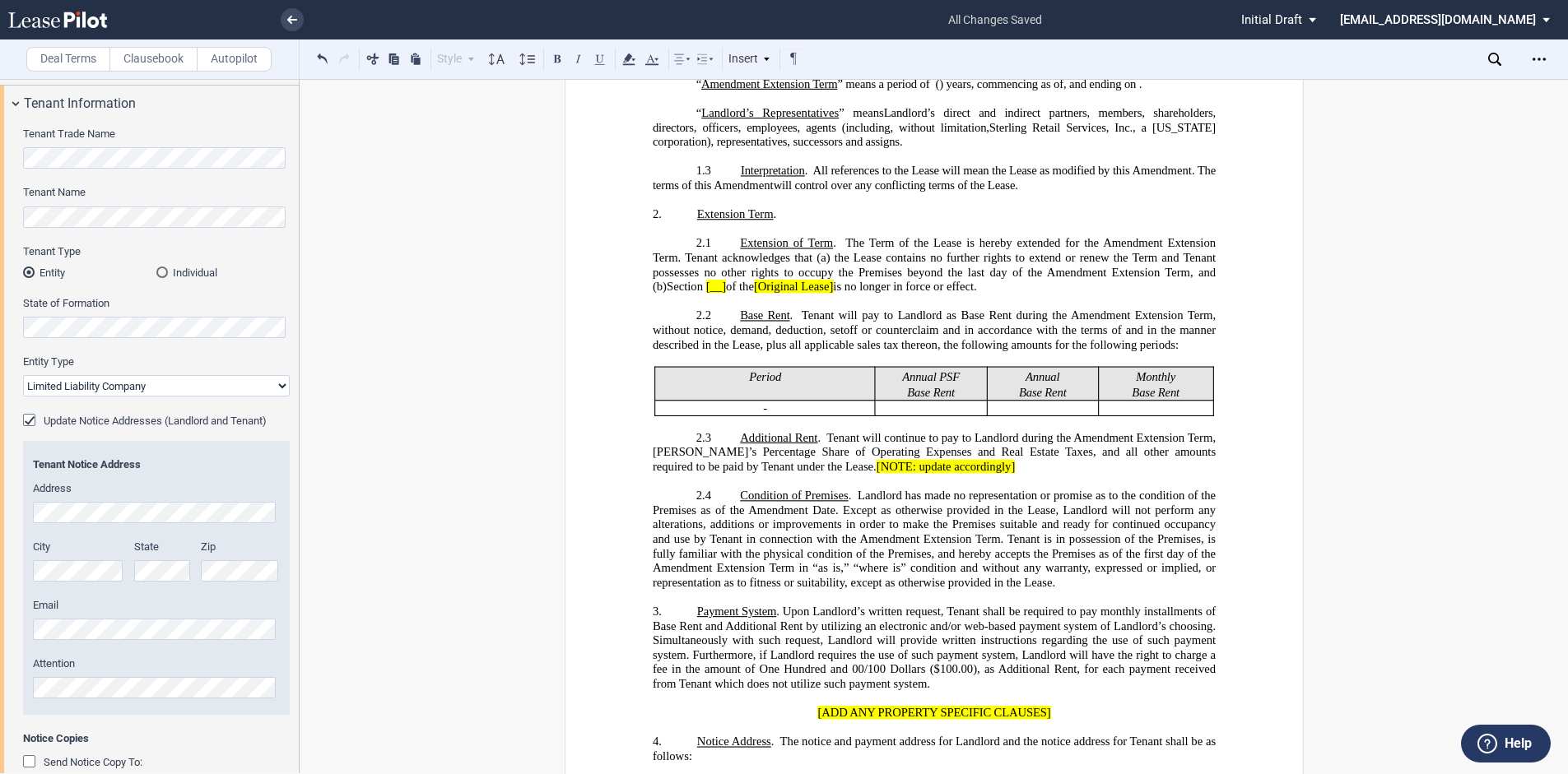
scroll to position [0, 0]
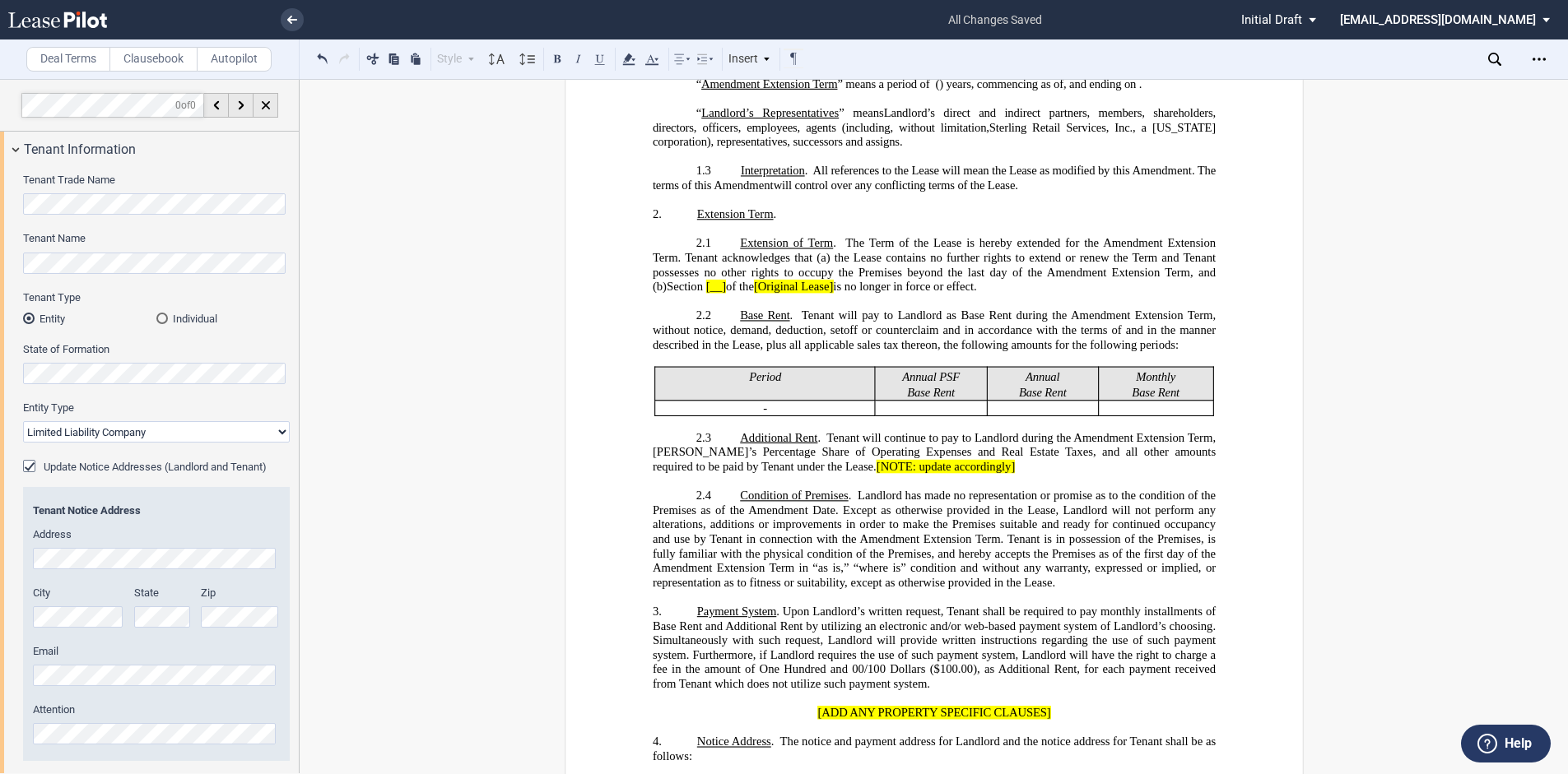
drag, startPoint x: 671, startPoint y: 620, endPoint x: 690, endPoint y: 618, distance: 19.1
click at [670, 560] on span "Amendment Extension Term. Tenant is in possession of the Premises, is fully fam…" at bounding box center [935, 547] width 566 height 28
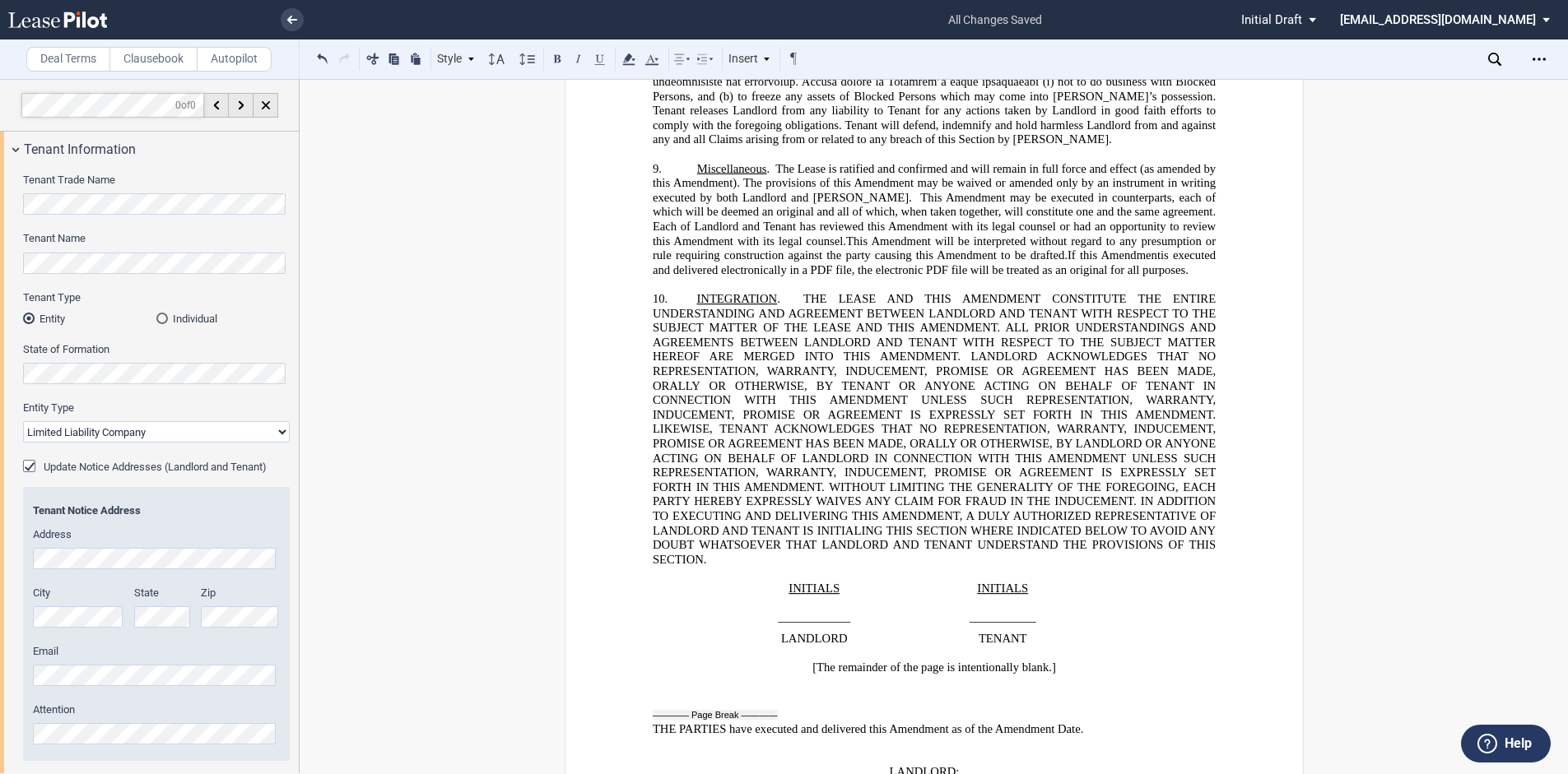
scroll to position [1578, 0]
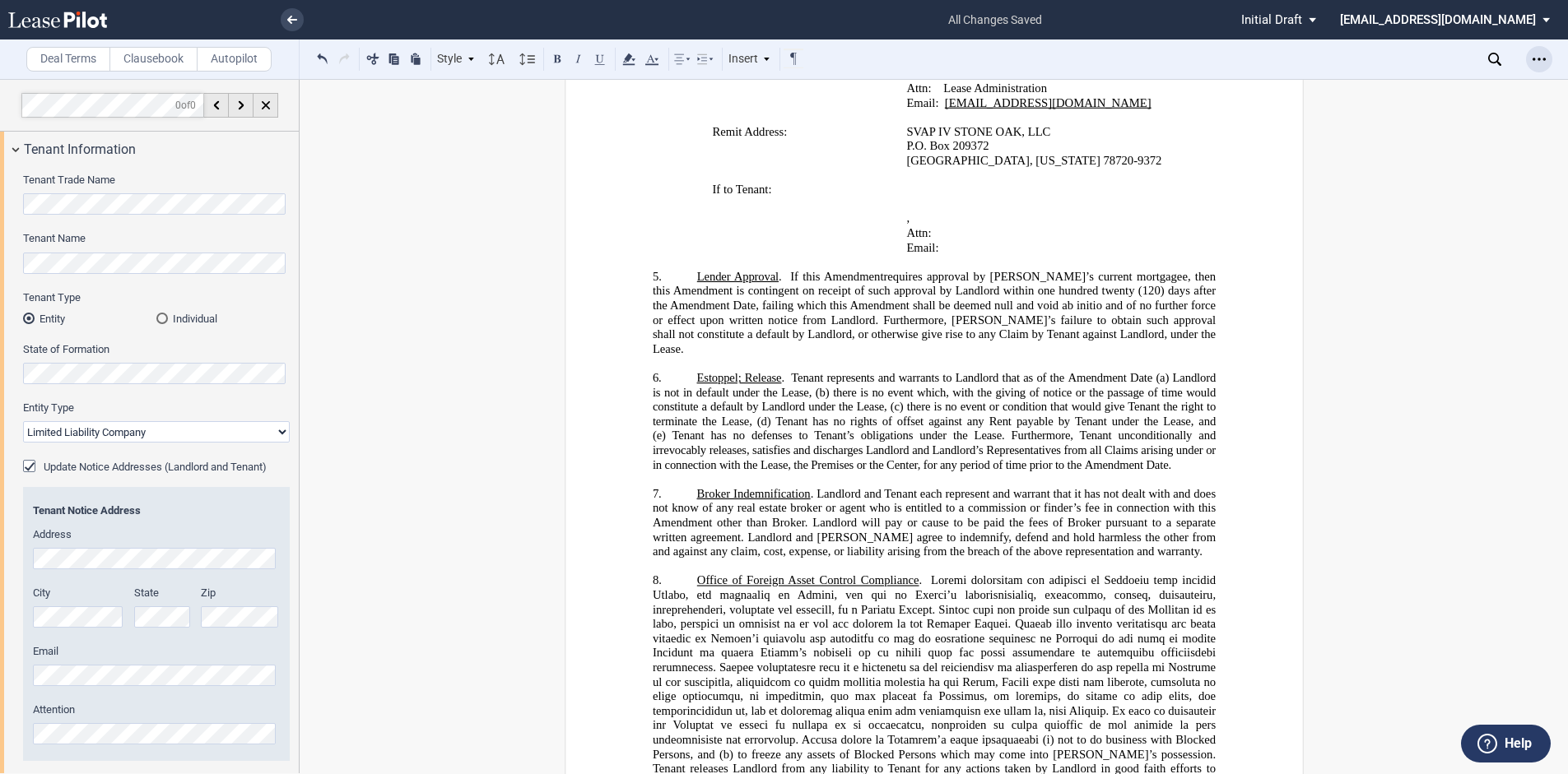
click at [1532, 58] on div "Open Lease options menu" at bounding box center [1539, 59] width 26 height 26
click at [1365, 88] on div "Download" at bounding box center [1443, 88] width 201 height 14
drag, startPoint x: 1120, startPoint y: 150, endPoint x: 1102, endPoint y: 1, distance: 150.1
click at [1120, 82] on p "West Palm Beach, Florida 33401" at bounding box center [1046, 74] width 278 height 15
